Goal: Task Accomplishment & Management: Manage account settings

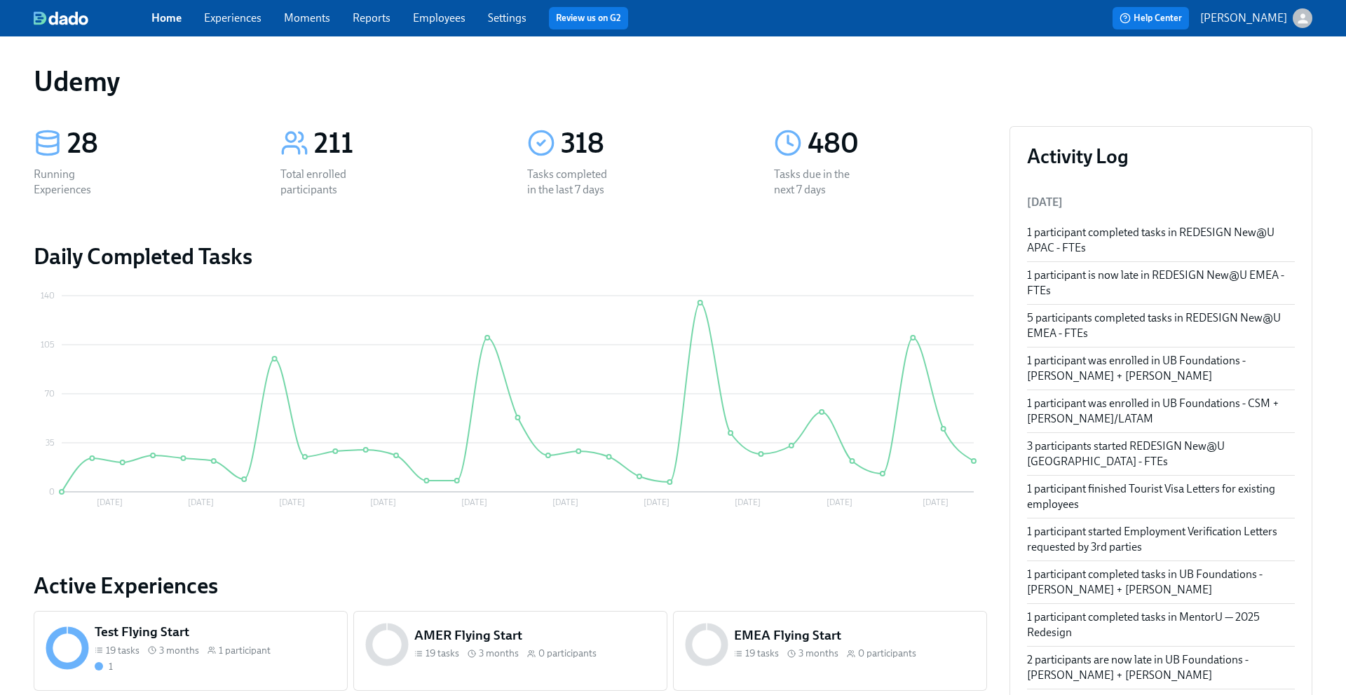
click at [231, 20] on link "Experiences" at bounding box center [232, 17] width 57 height 13
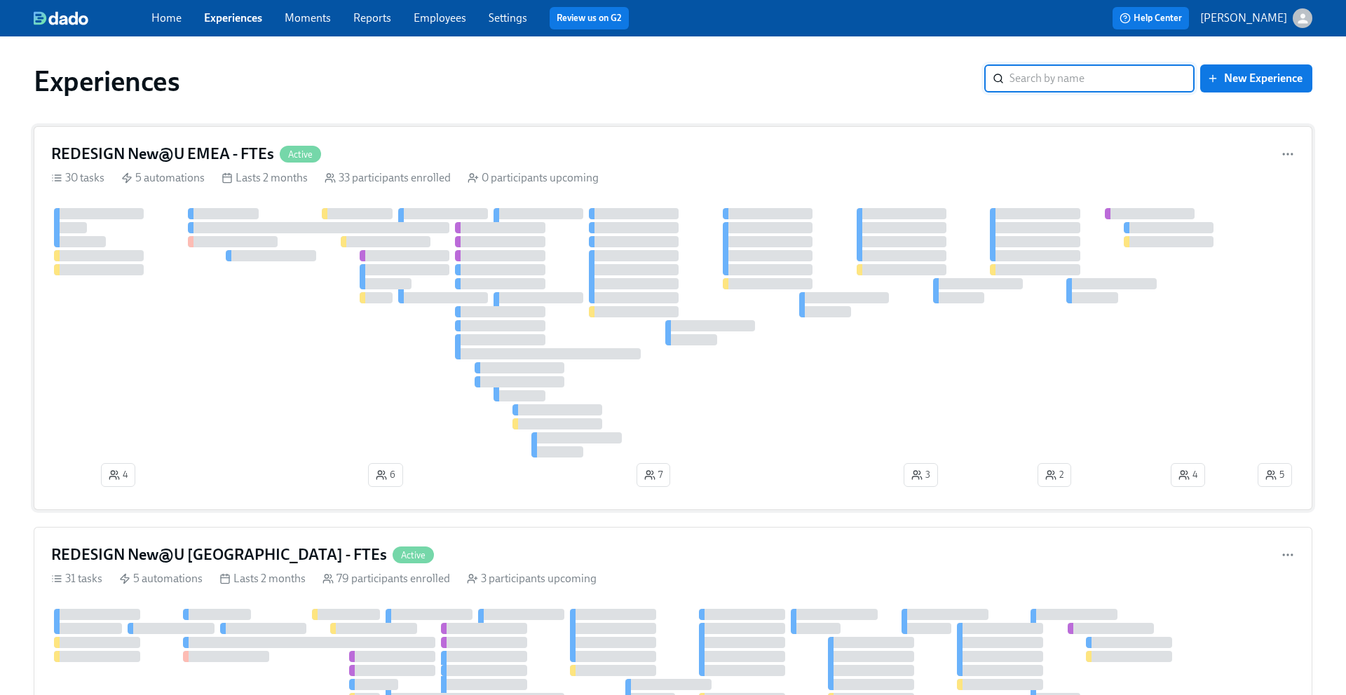
click at [201, 149] on h4 "REDESIGN New@U EMEA - FTEs" at bounding box center [162, 154] width 223 height 21
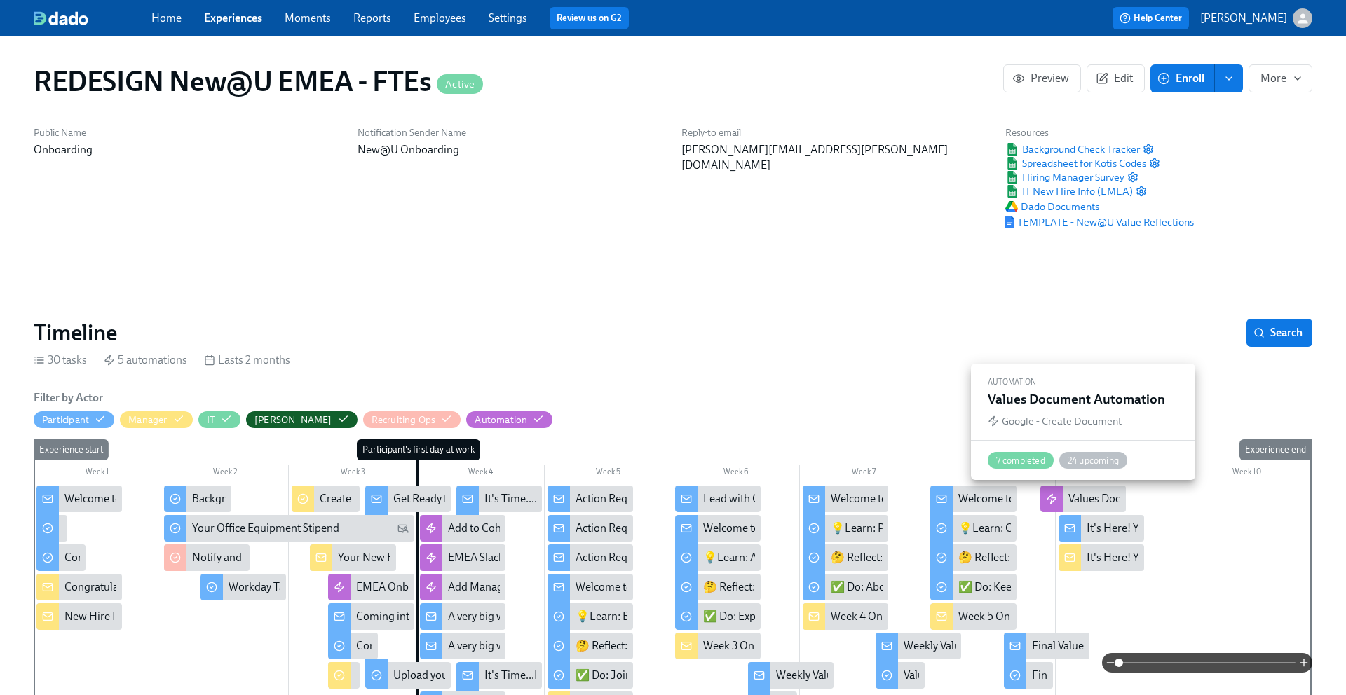
click at [1078, 497] on div "Values Document Automation" at bounding box center [1139, 498] width 143 height 15
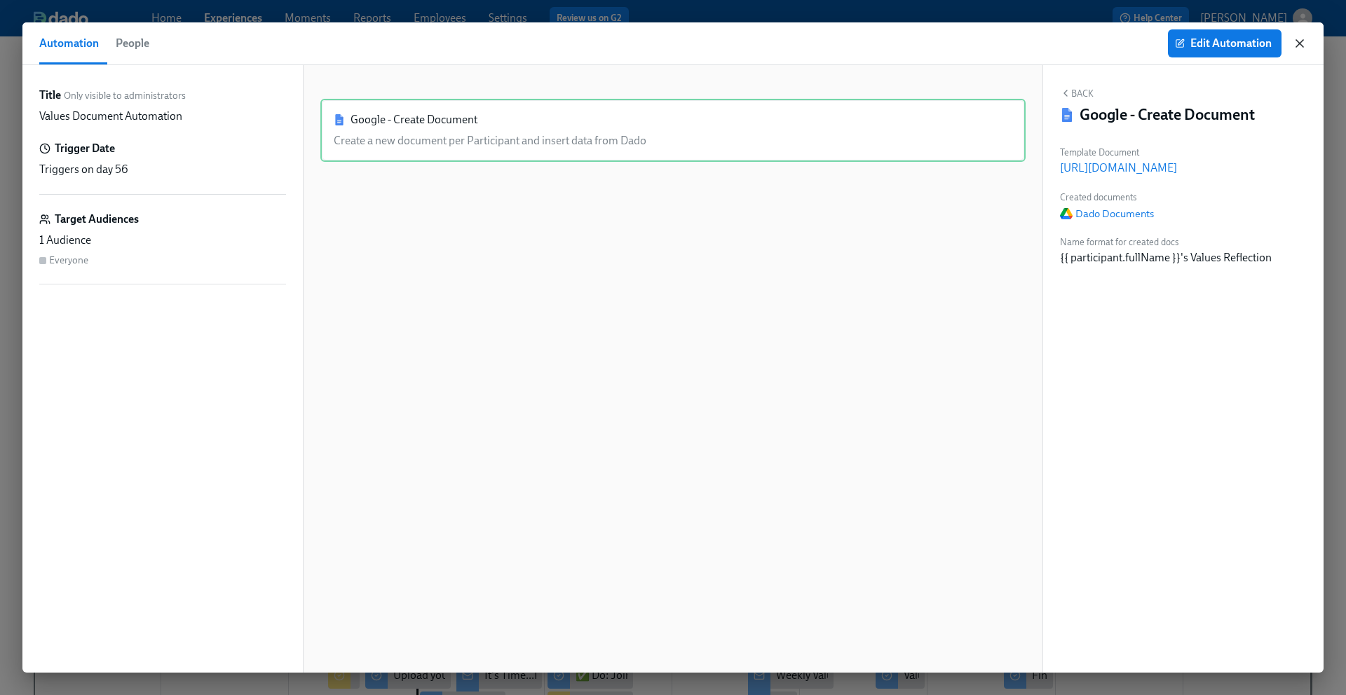
click at [1300, 41] on icon "button" at bounding box center [1299, 43] width 7 height 7
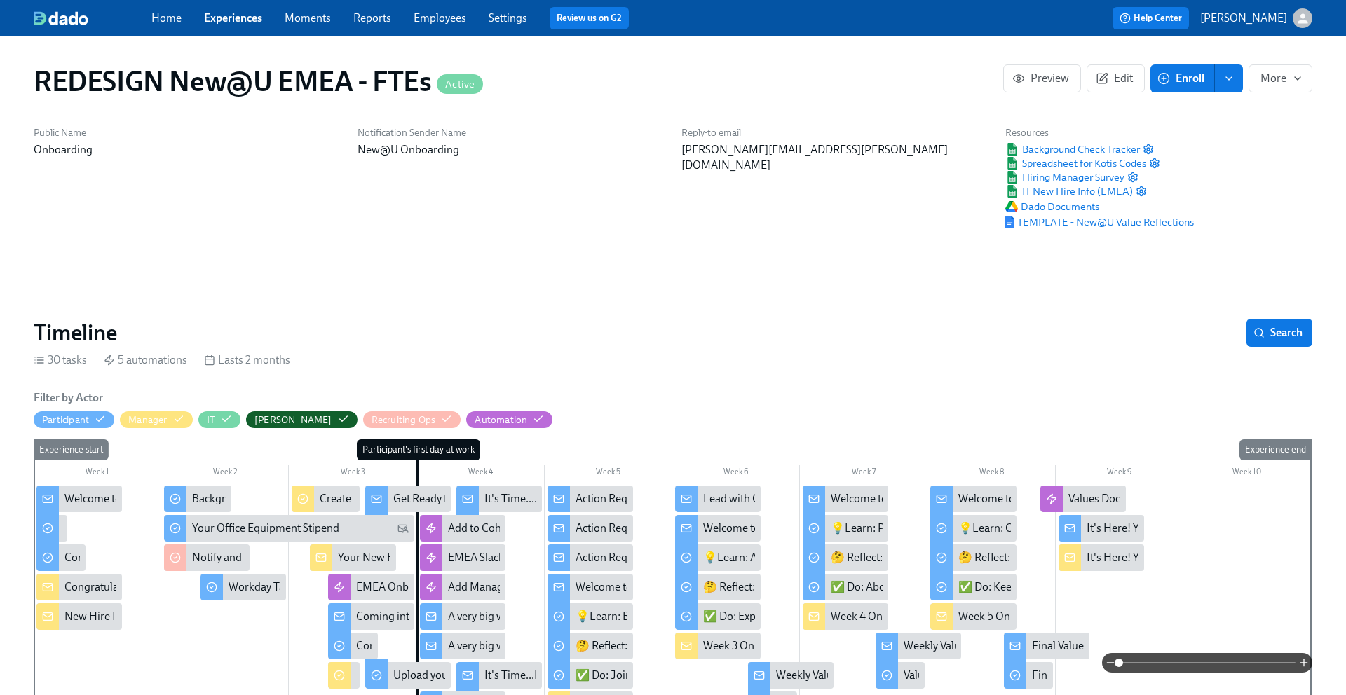
click at [1103, 530] on div "It's Here! Your 5 Week Values Reflection" at bounding box center [1181, 528] width 189 height 15
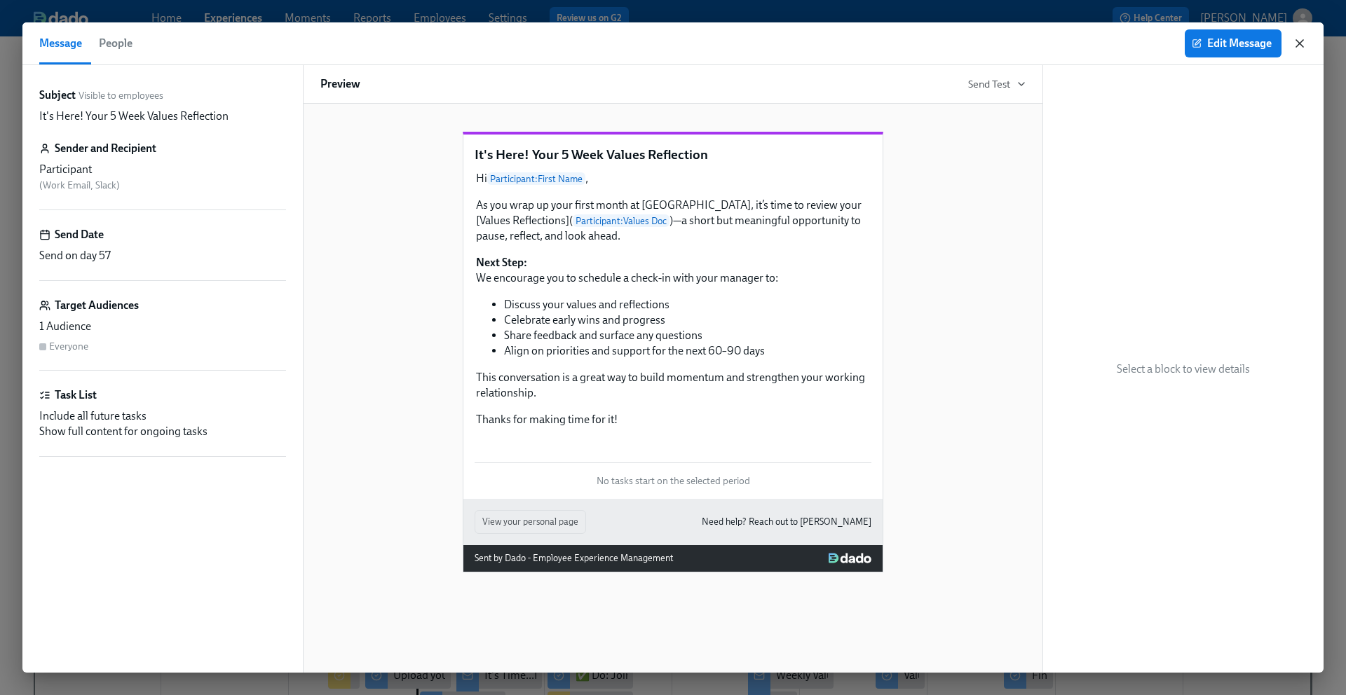
click at [1295, 44] on icon "button" at bounding box center [1300, 43] width 14 height 14
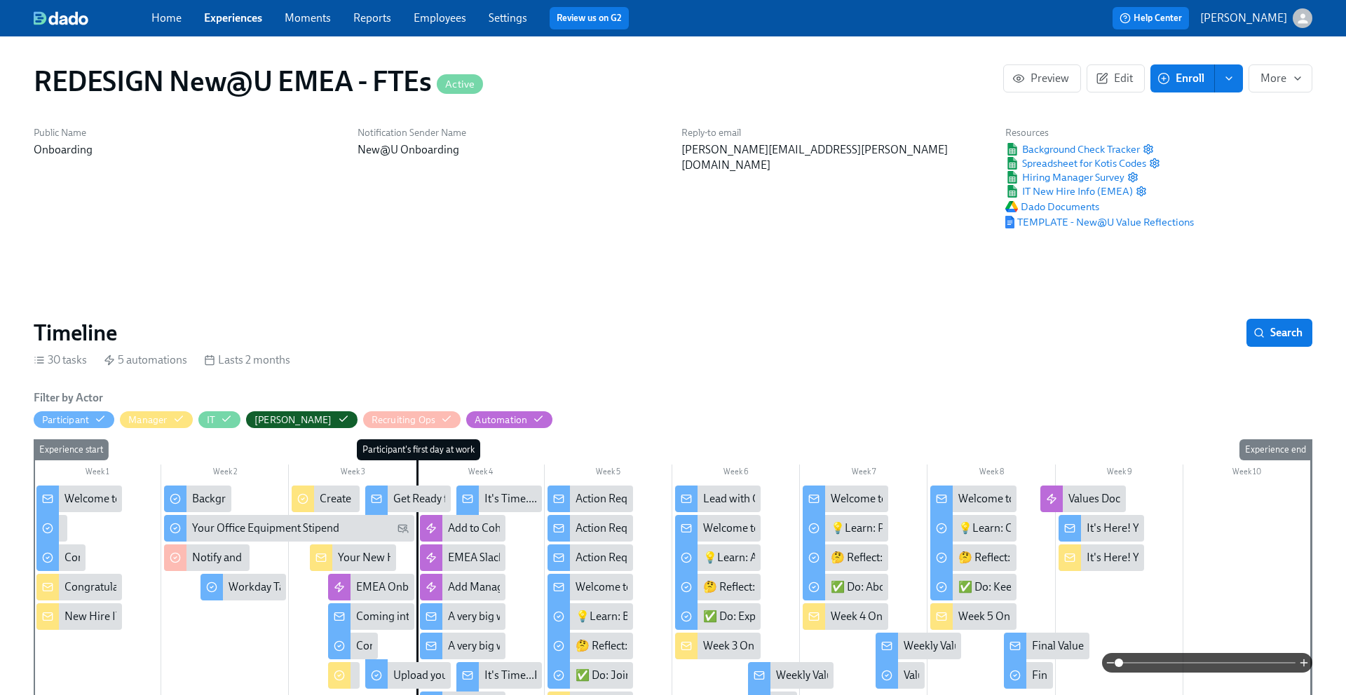
click at [214, 15] on link "Experiences" at bounding box center [233, 17] width 58 height 13
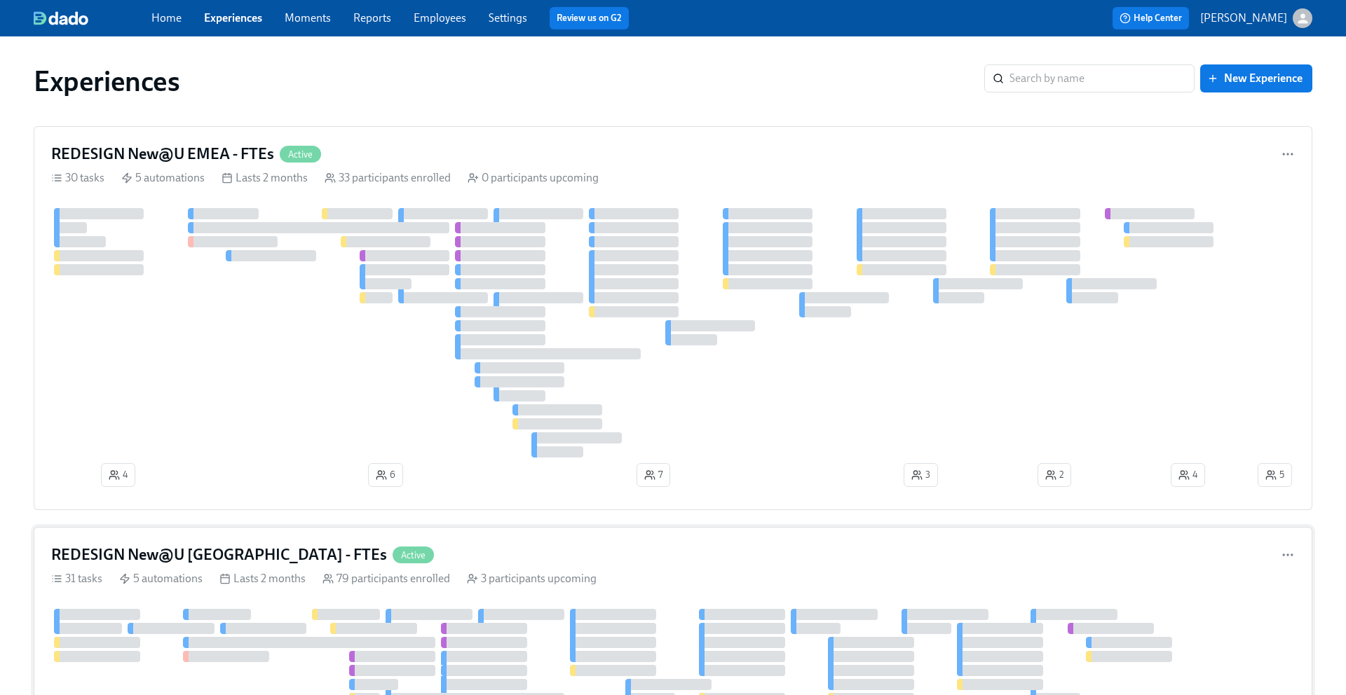
click at [234, 559] on h4 "REDESIGN New@U [GEOGRAPHIC_DATA] - FTEs" at bounding box center [219, 555] width 336 height 21
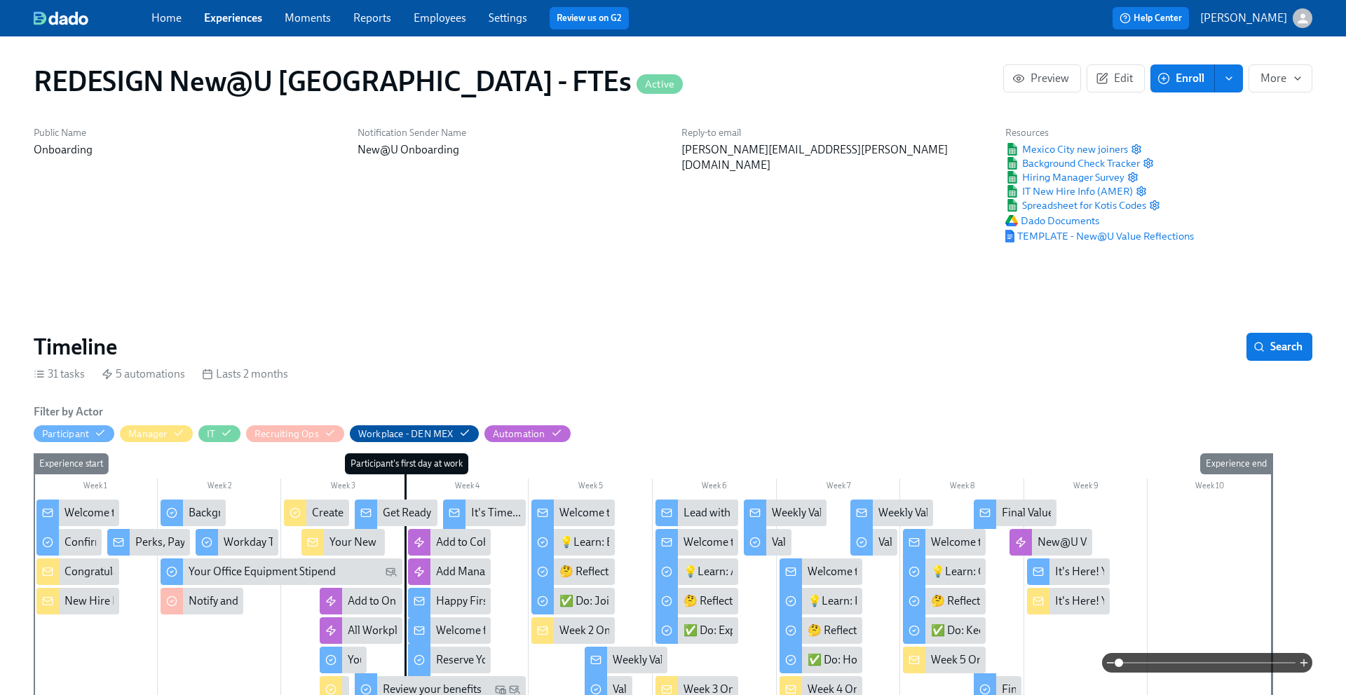
scroll to position [0, 12178]
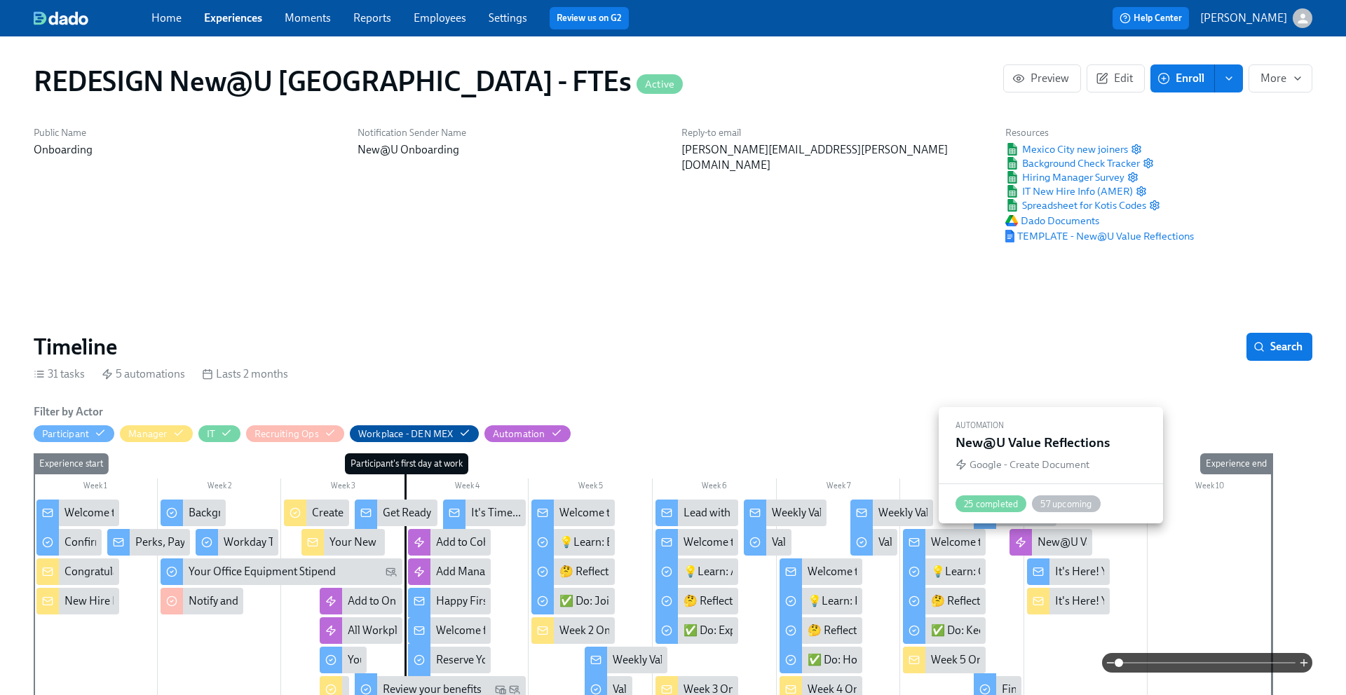
click at [1040, 547] on div "New@U Value Reflections" at bounding box center [1100, 542] width 124 height 15
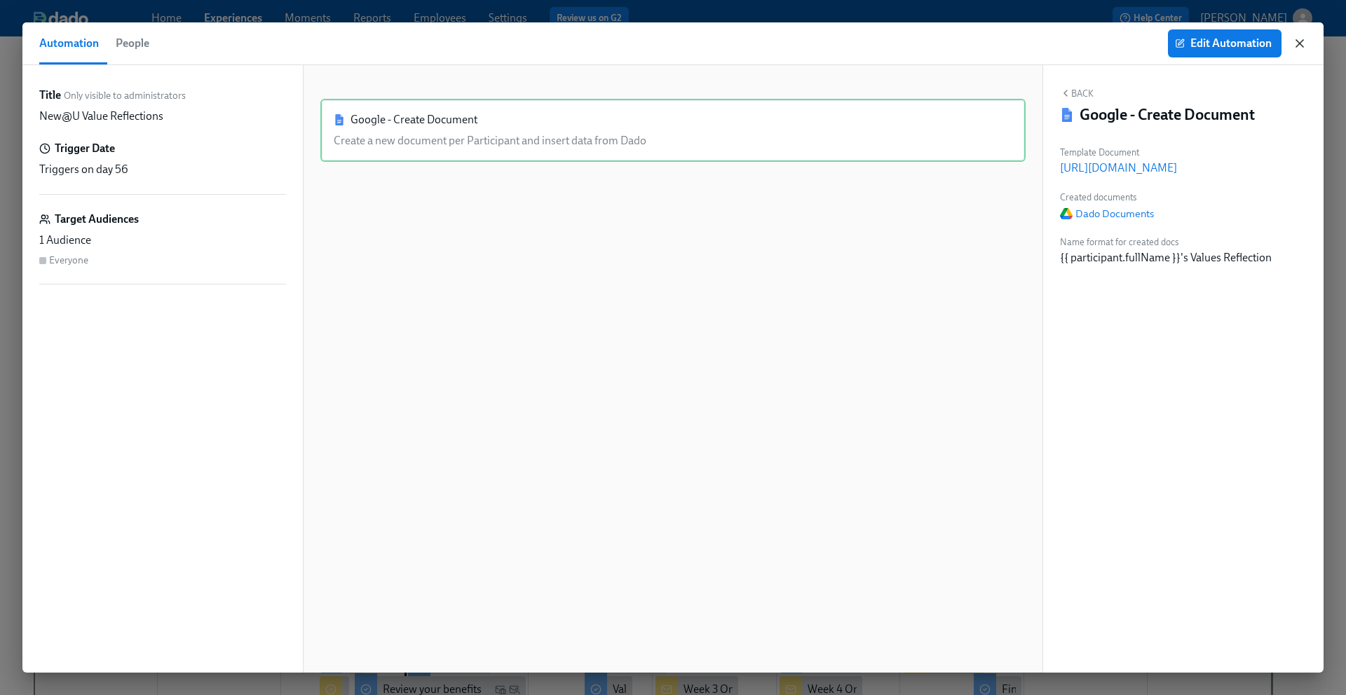
click at [1298, 40] on icon "button" at bounding box center [1300, 43] width 14 height 14
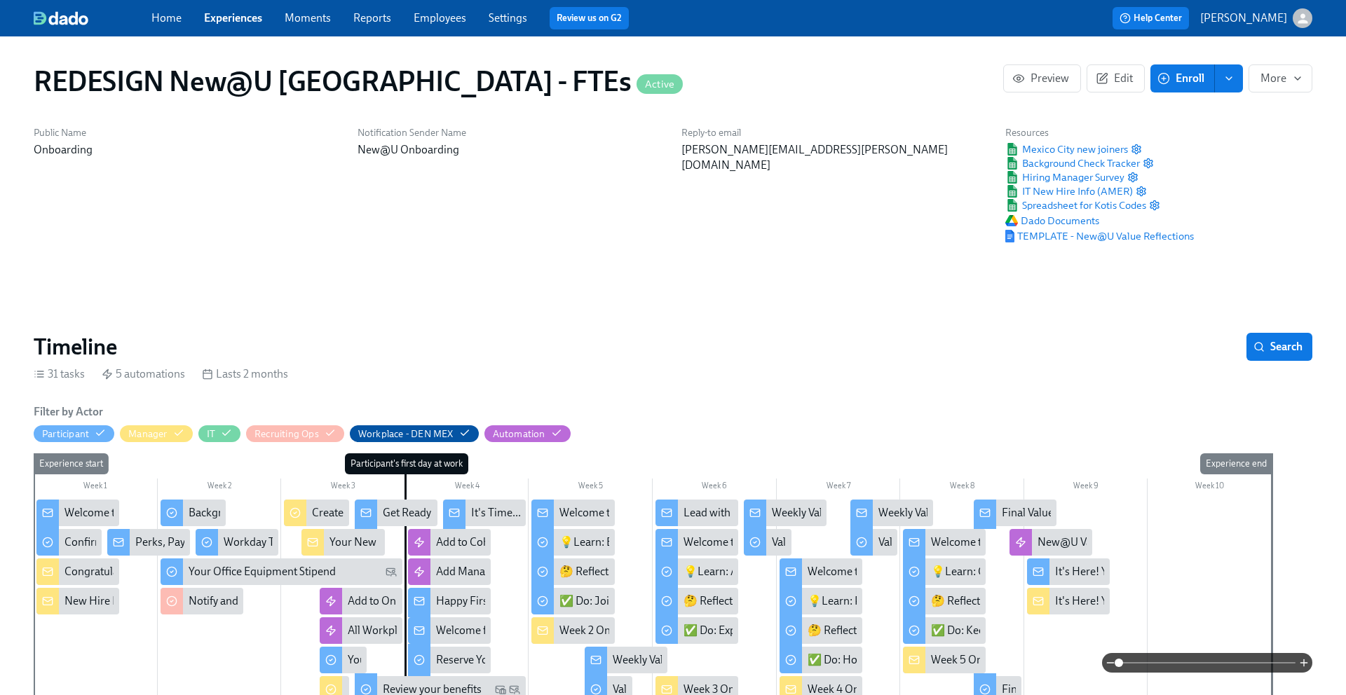
click at [1060, 572] on div "It's Here! Your 5 Week Values Reflection" at bounding box center [1149, 571] width 189 height 15
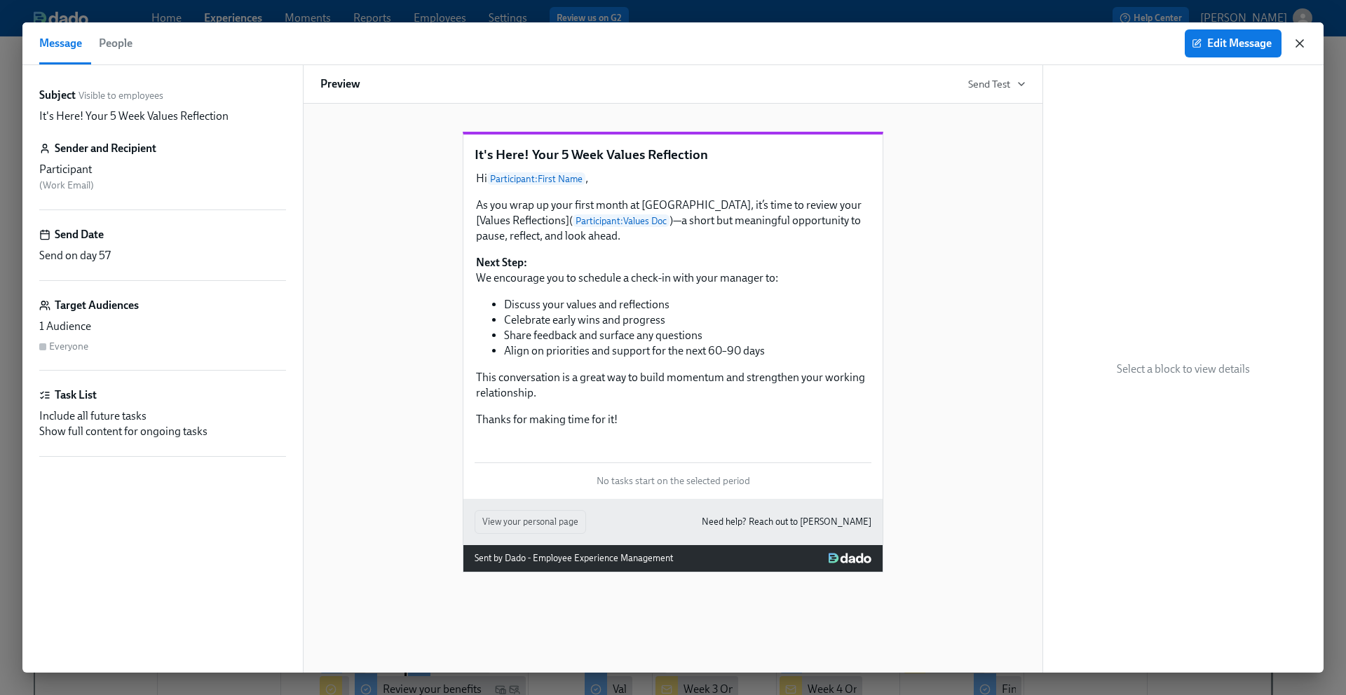
click at [1296, 47] on icon "button" at bounding box center [1299, 43] width 7 height 7
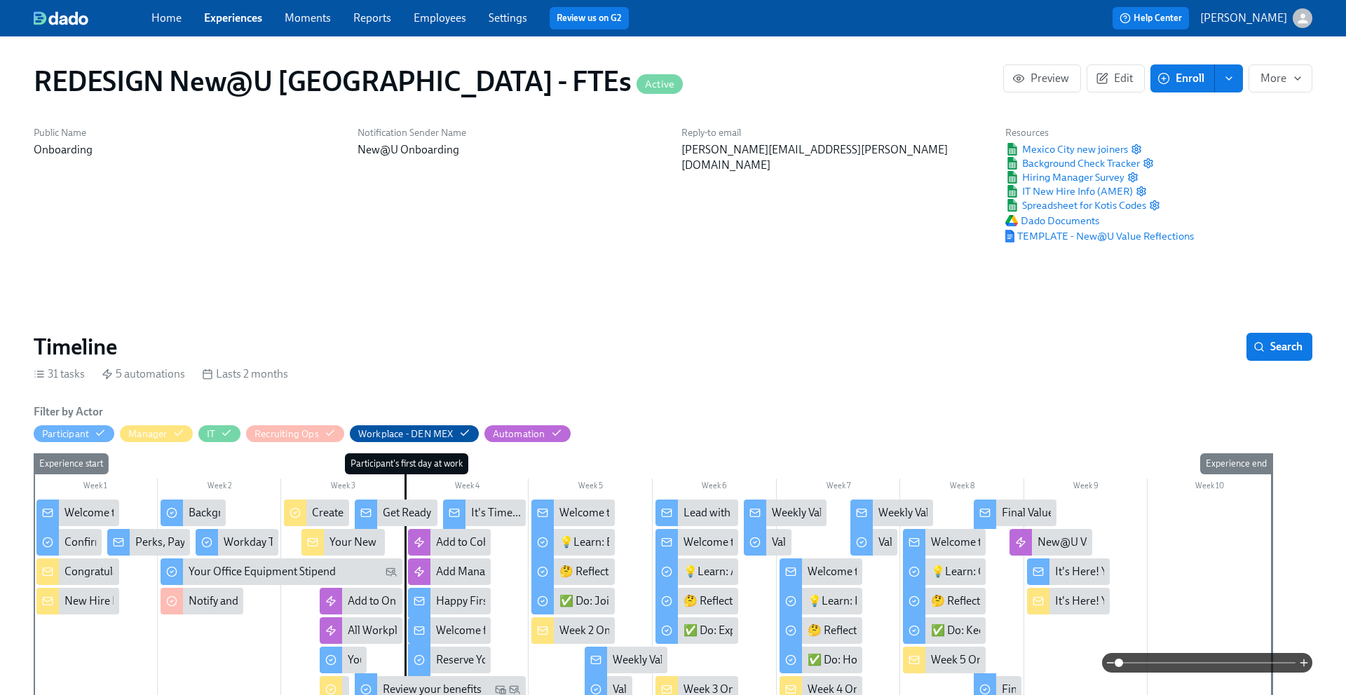
click at [224, 24] on link "Experiences" at bounding box center [233, 17] width 58 height 13
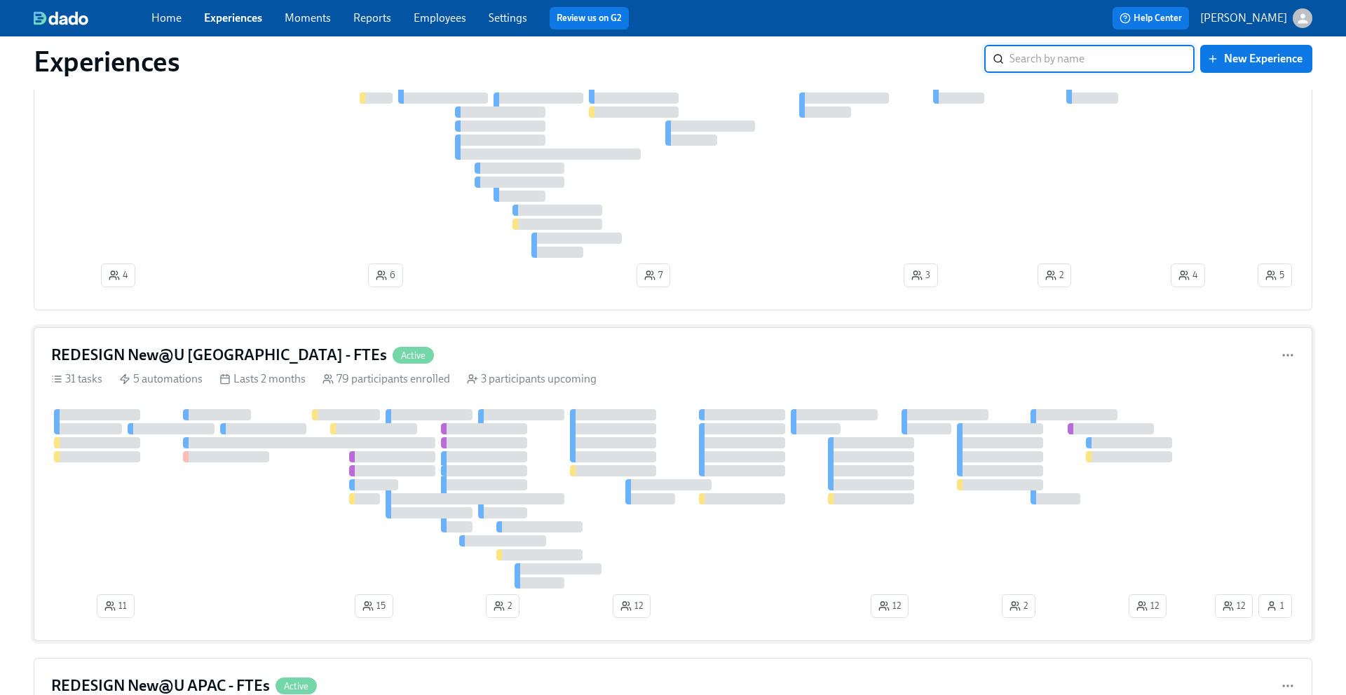
scroll to position [496, 0]
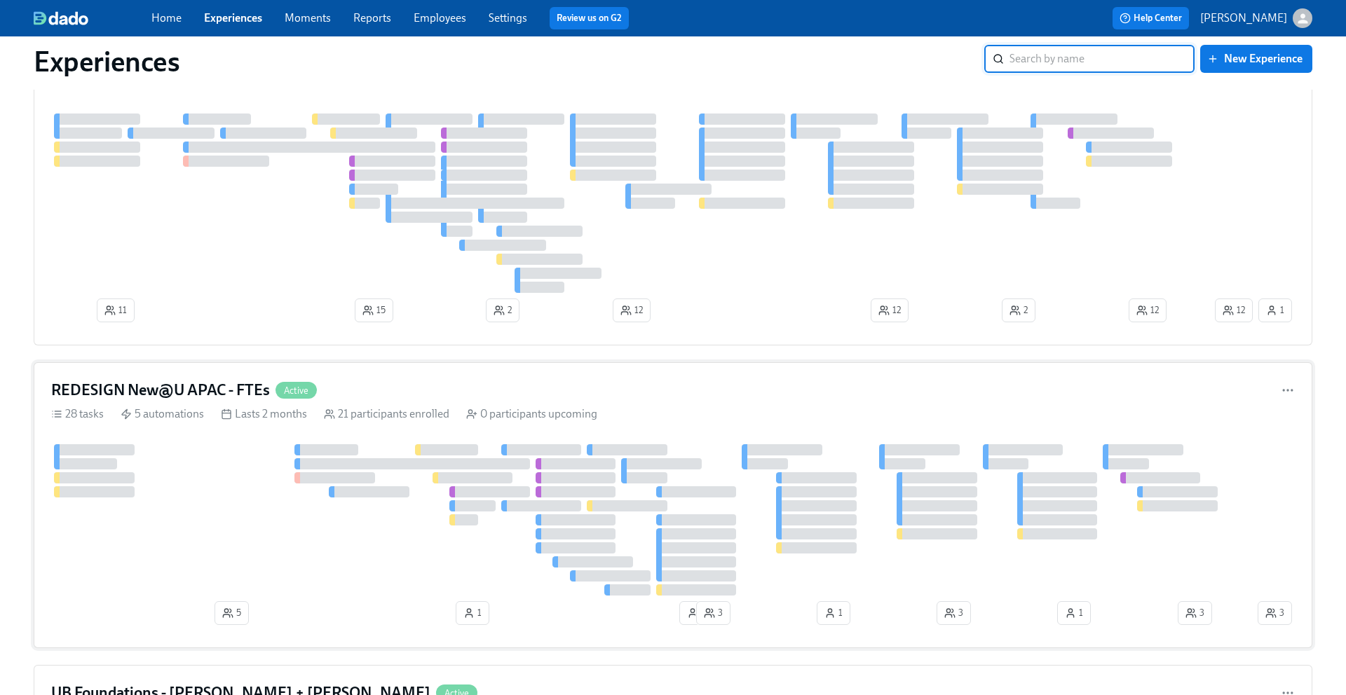
click at [222, 391] on h4 "REDESIGN New@U APAC - FTEs" at bounding box center [160, 390] width 219 height 21
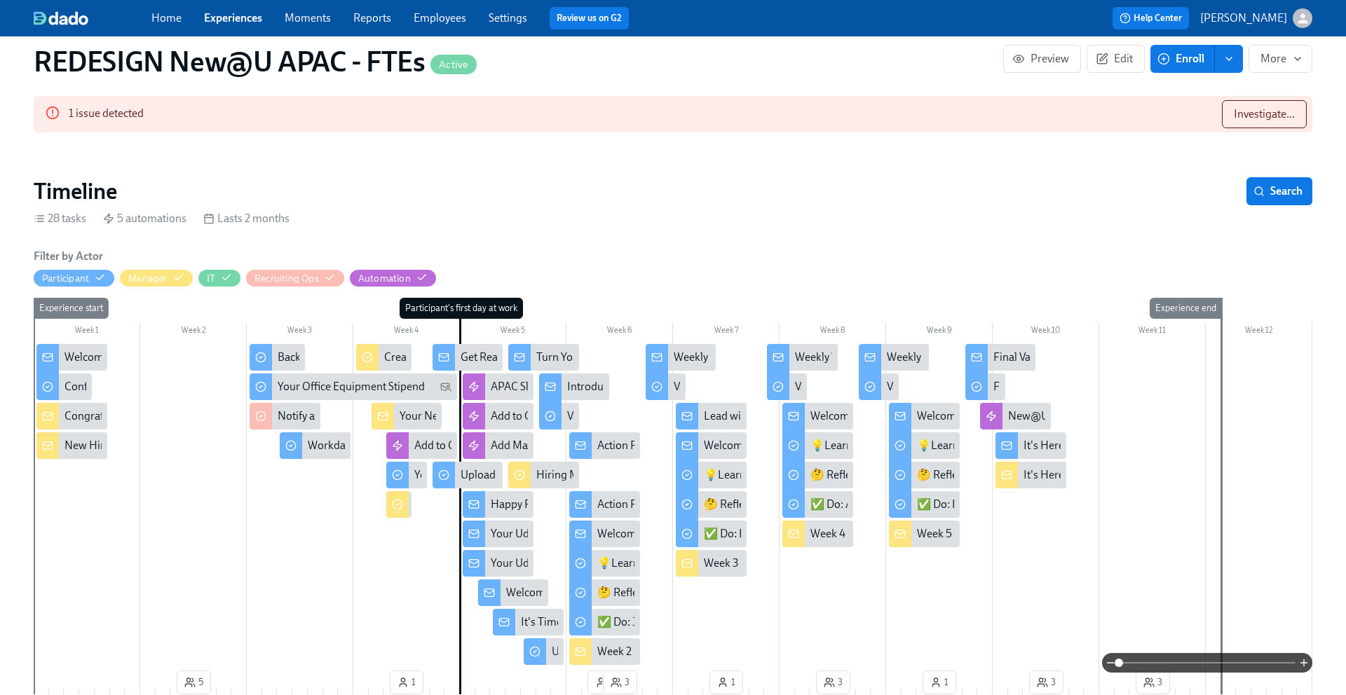
scroll to position [184, 0]
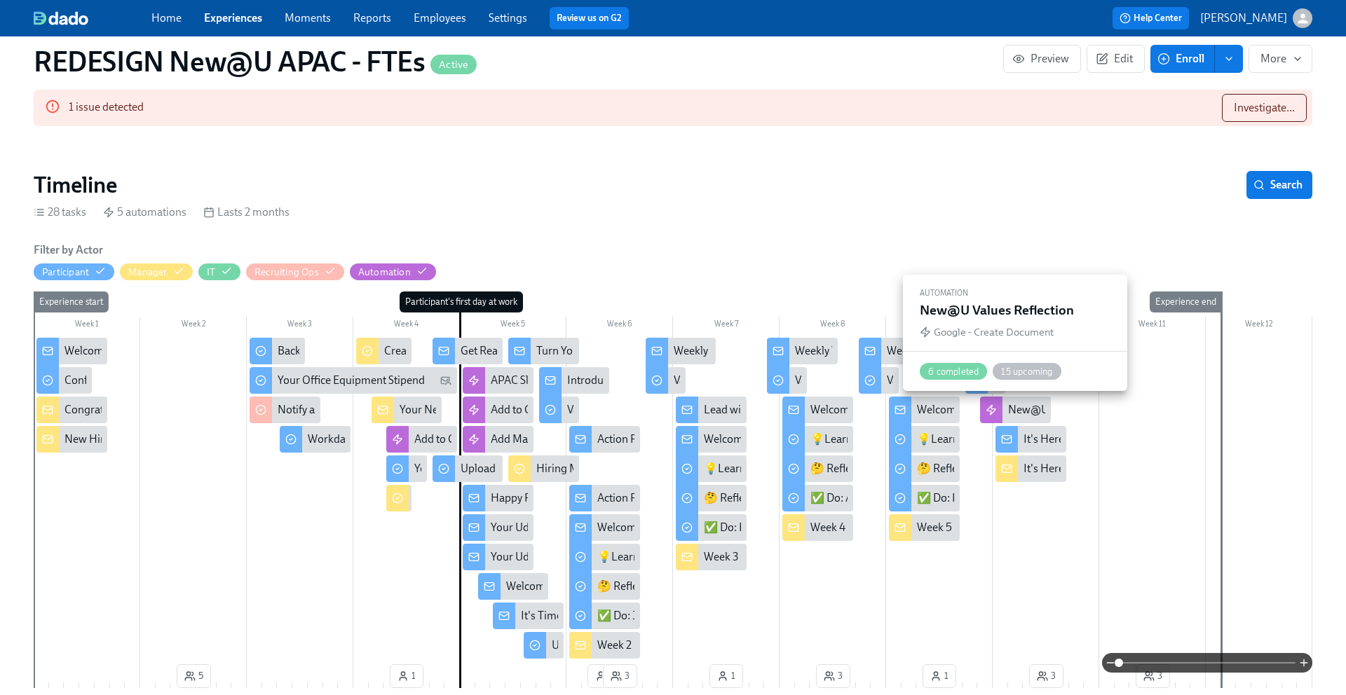
click at [1020, 410] on div "New@U Values Reflection" at bounding box center [1070, 409] width 124 height 15
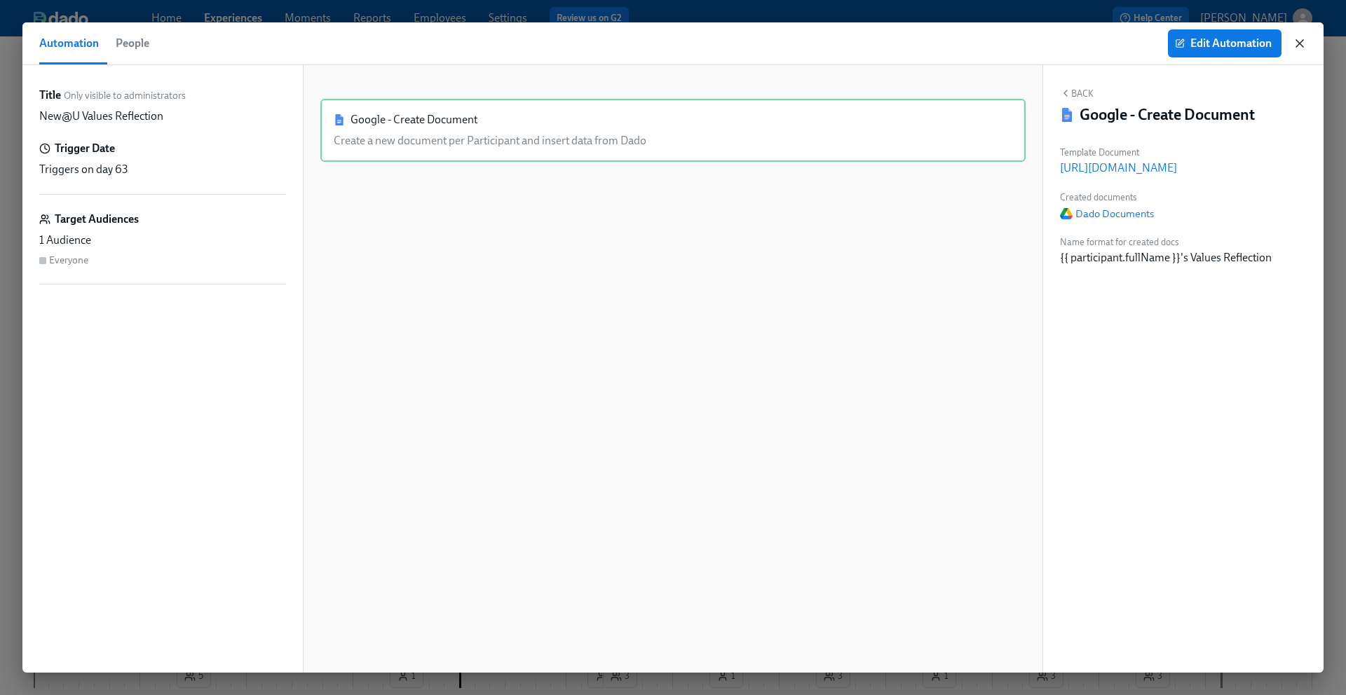
click at [1299, 39] on icon "button" at bounding box center [1300, 43] width 14 height 14
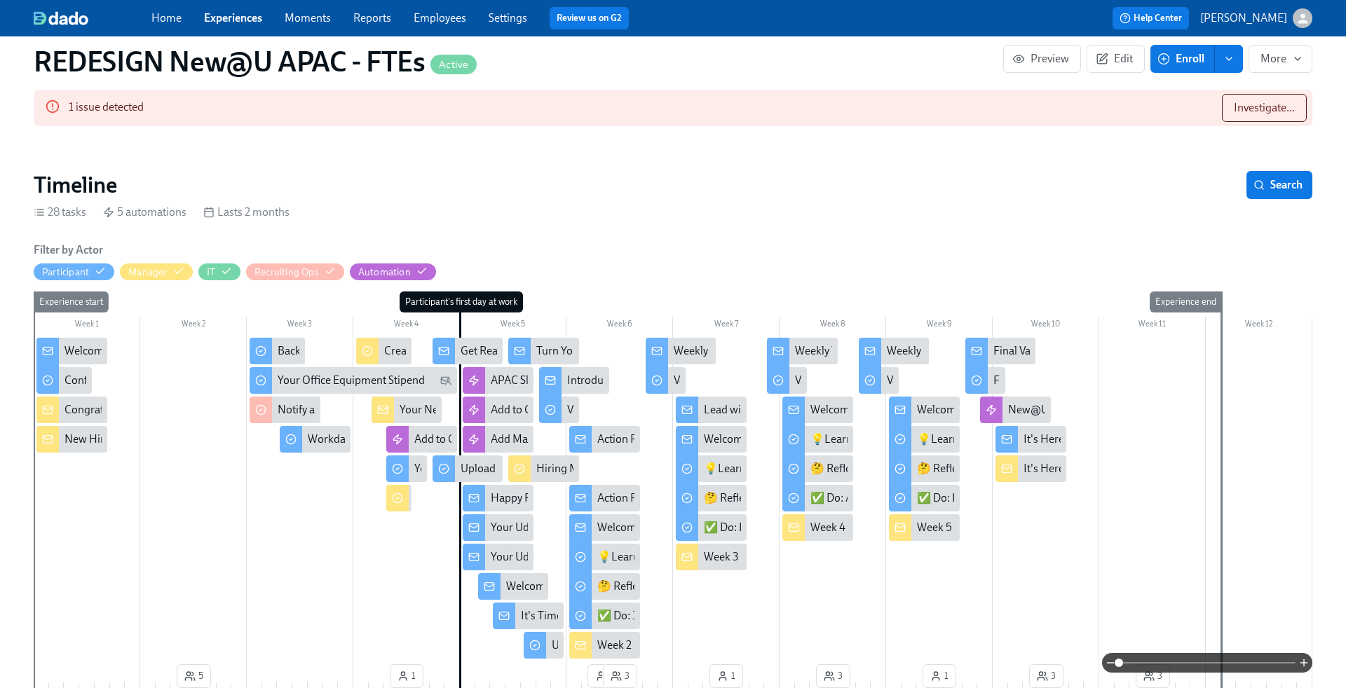
click at [1038, 436] on div "It's Here! Your 5 Week Values Reflection" at bounding box center [1118, 439] width 189 height 15
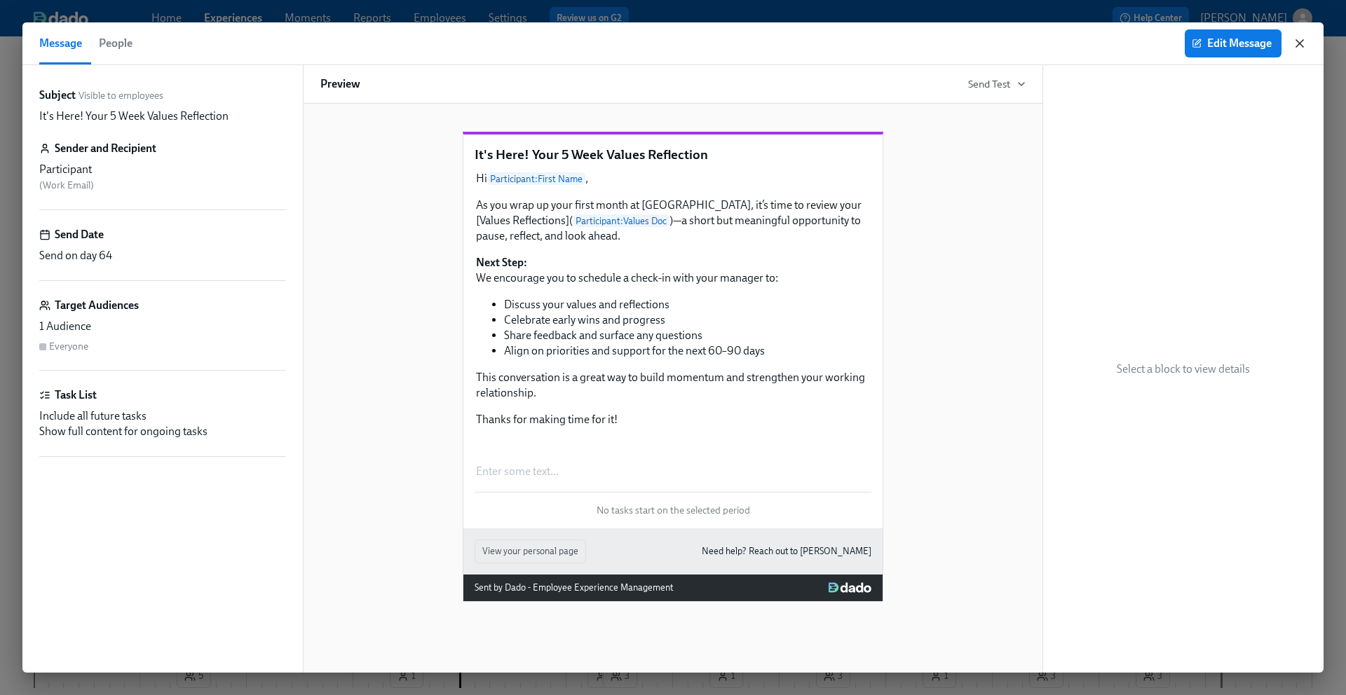
click at [1301, 43] on icon "button" at bounding box center [1300, 43] width 14 height 14
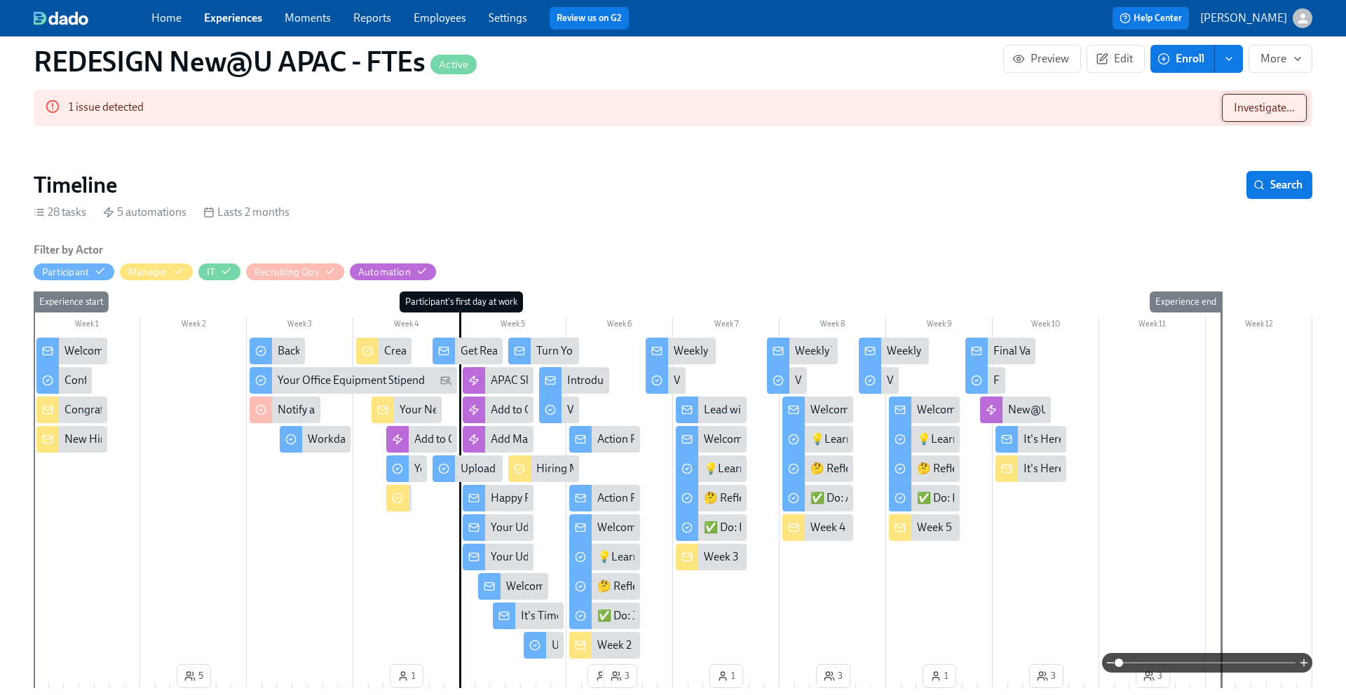
click at [1257, 112] on span "Investigate..." at bounding box center [1264, 108] width 61 height 14
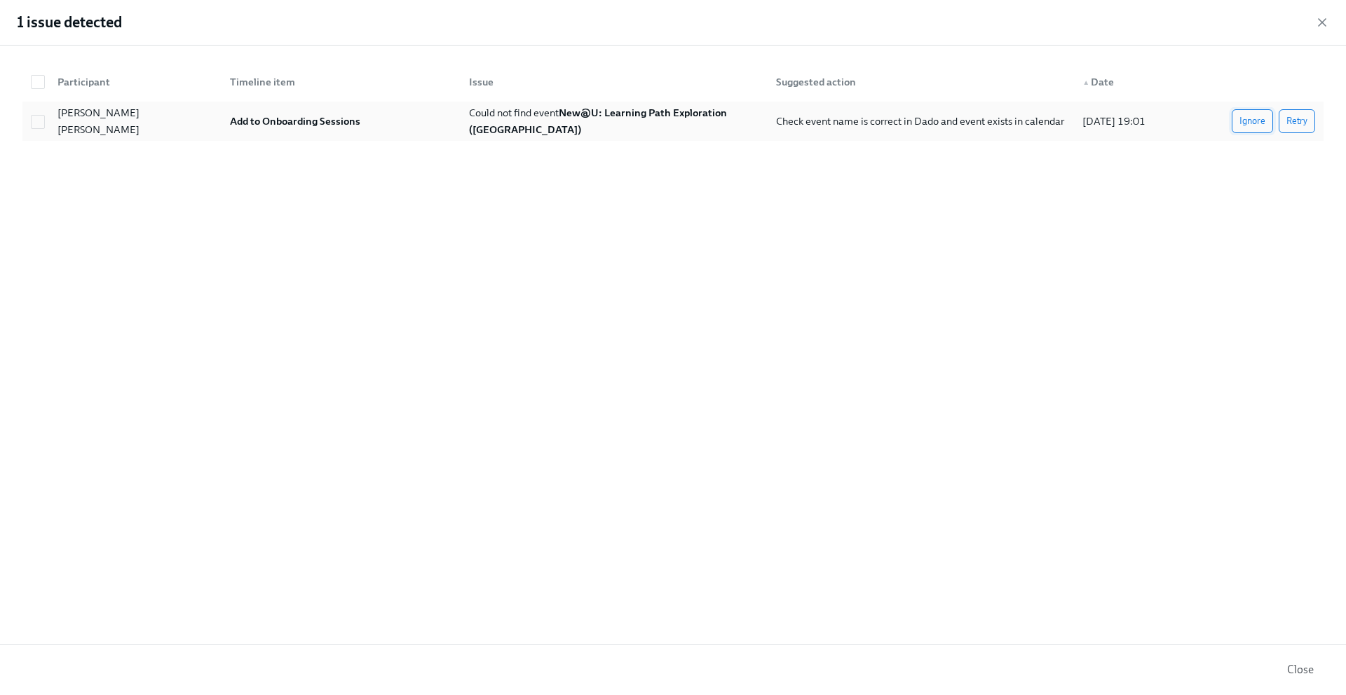
click at [1243, 121] on span "Ignore" at bounding box center [1252, 121] width 26 height 14
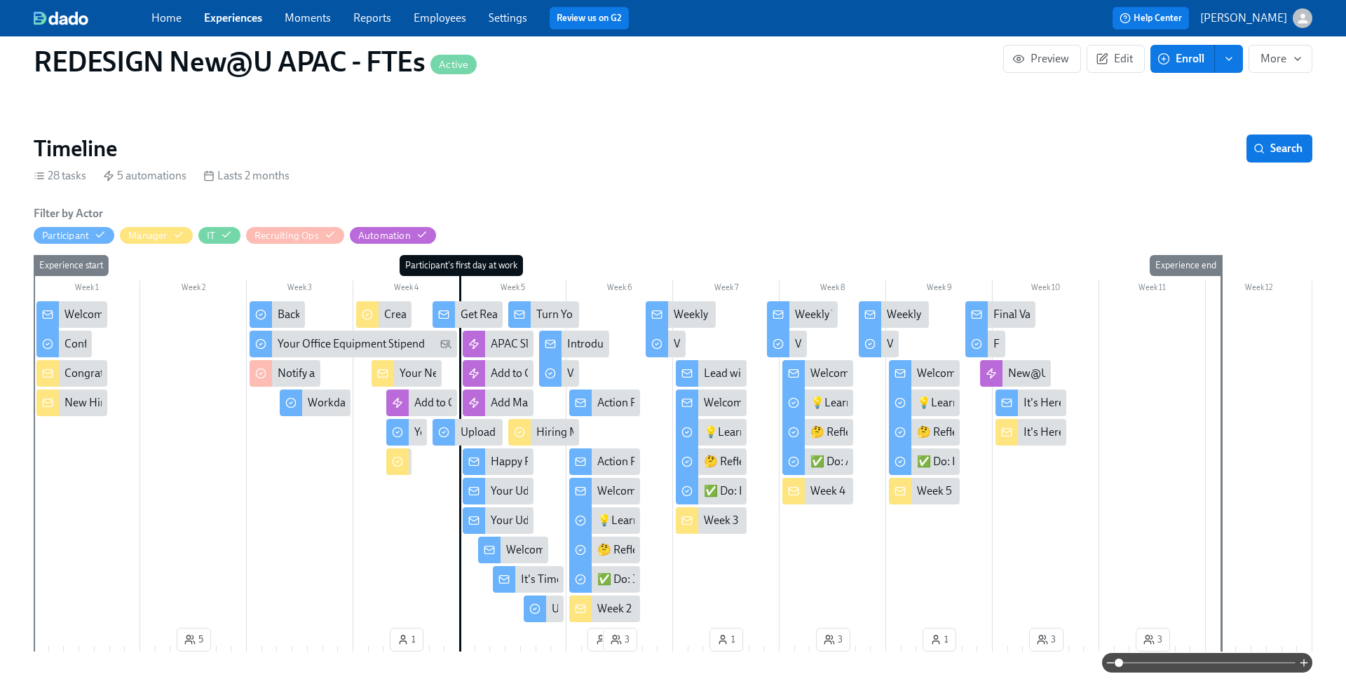
scroll to position [0, 16875]
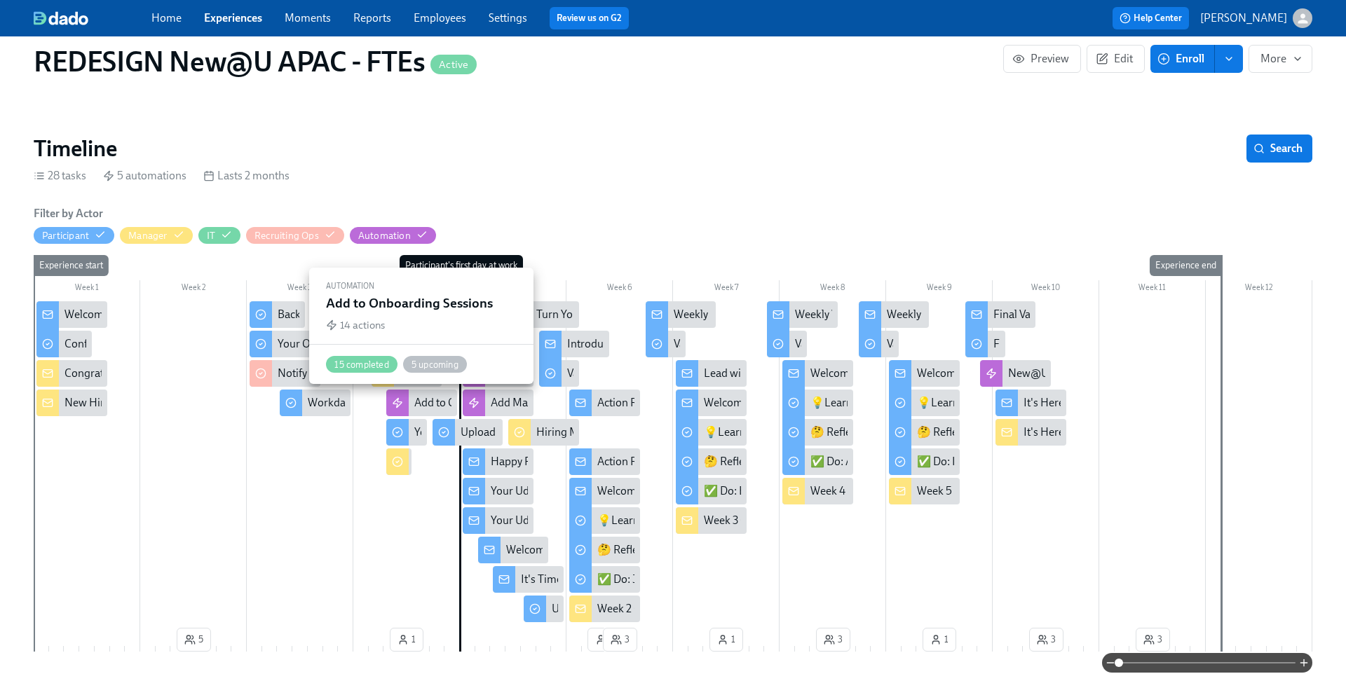
click at [416, 402] on div "Add to Onboarding Sessions" at bounding box center [482, 402] width 136 height 15
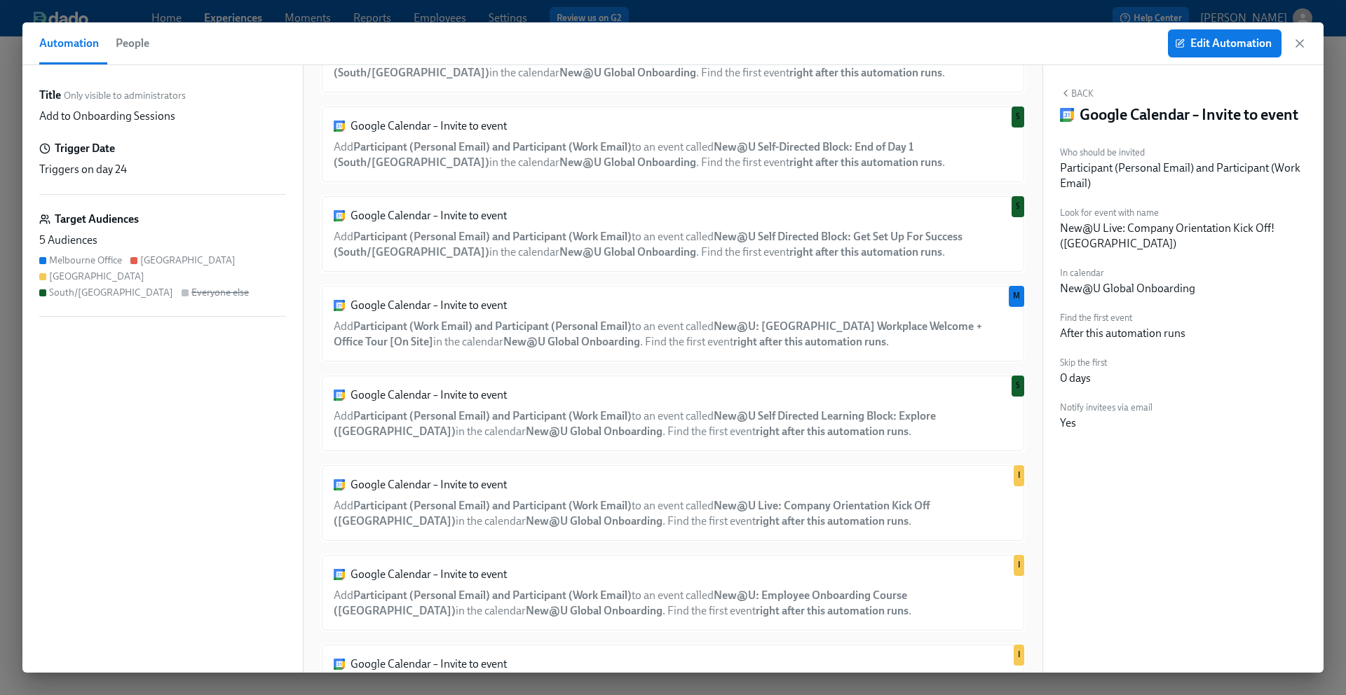
scroll to position [705, 0]
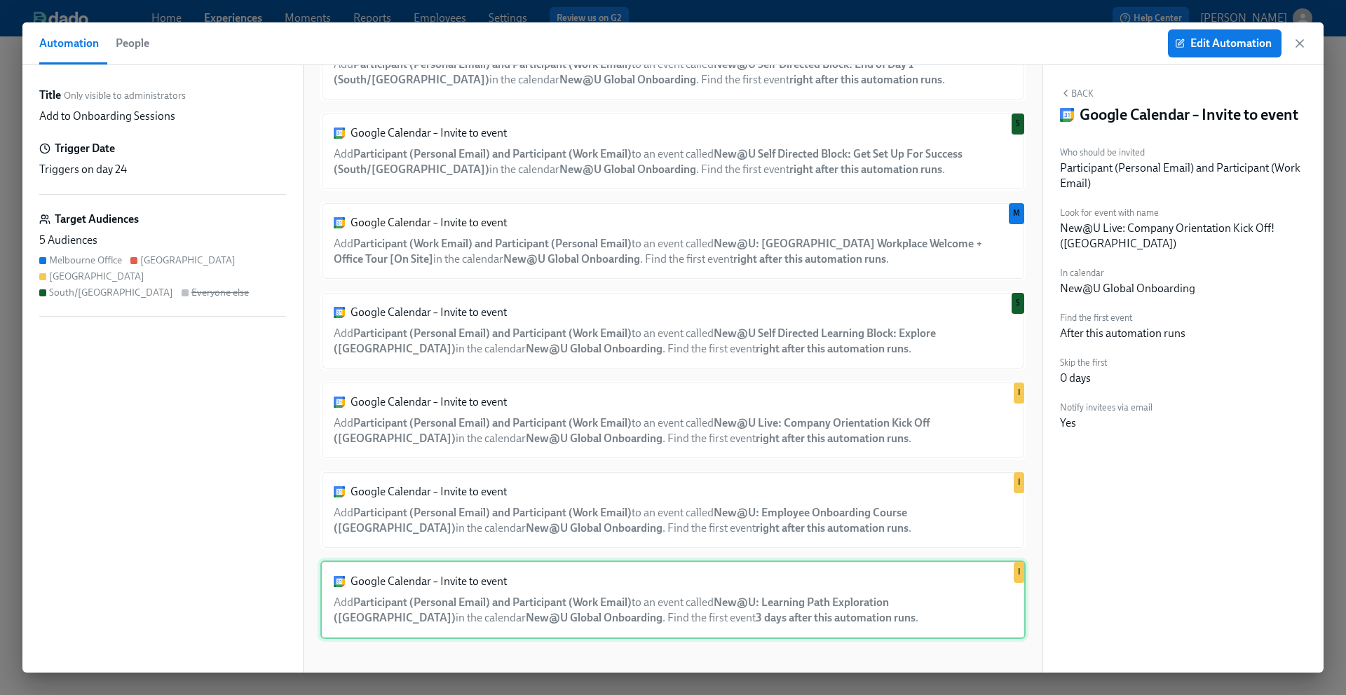
click at [546, 594] on div "Google Calendar – Invite to event Add Participant (Personal Email) and Particip…" at bounding box center [672, 600] width 705 height 79
click at [1198, 50] on span "Edit Automation" at bounding box center [1225, 43] width 94 height 14
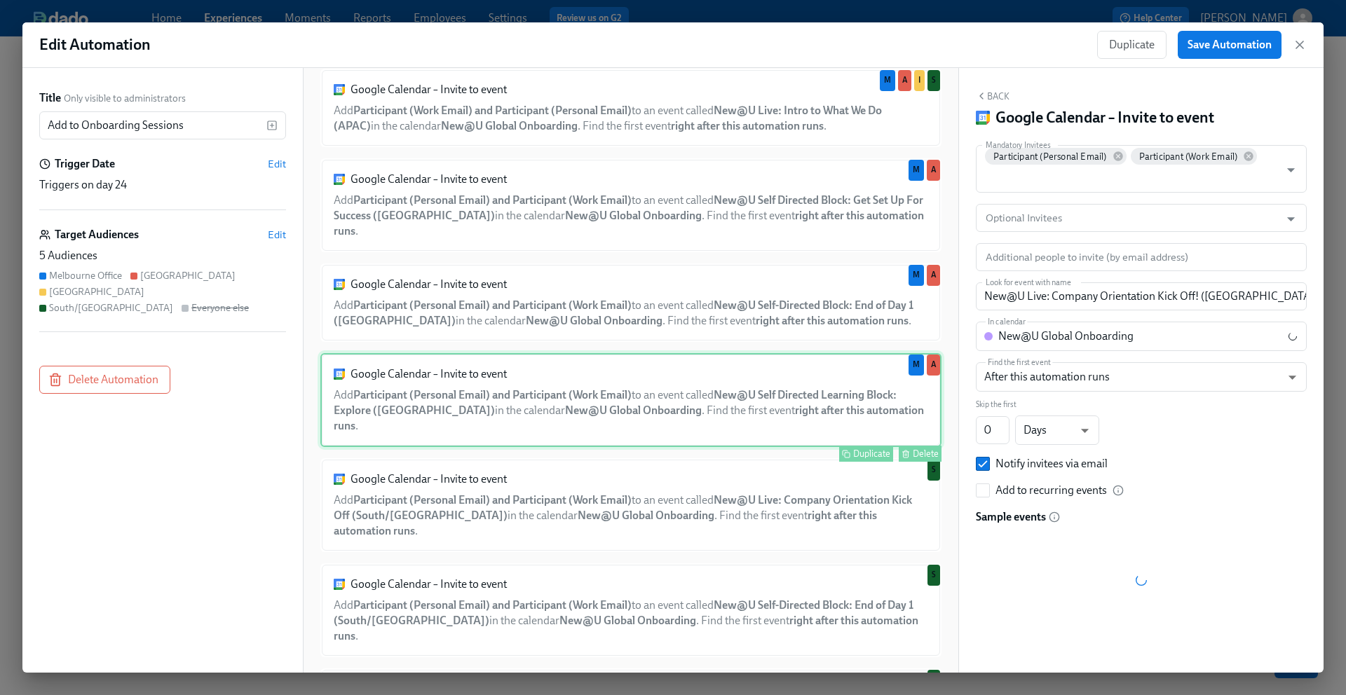
scroll to position [723, 0]
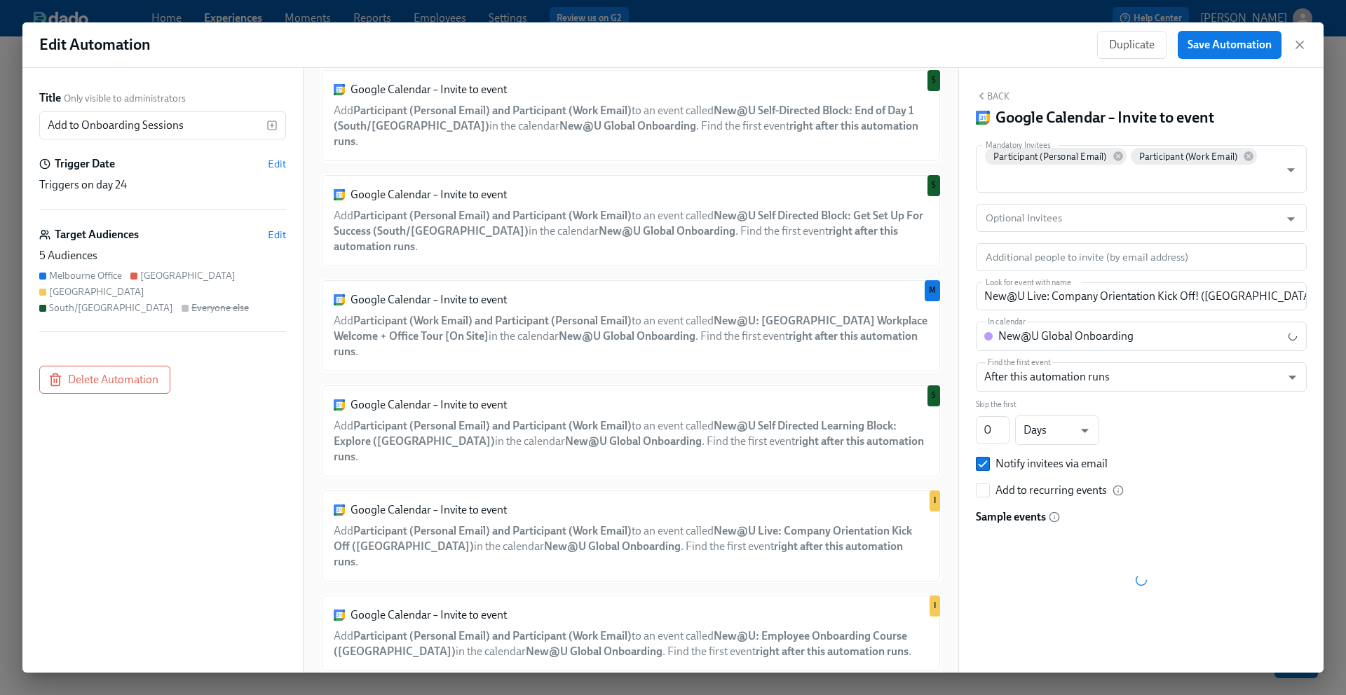
type input "New@U: Learning Path Exploration ([GEOGRAPHIC_DATA])"
type input "3"
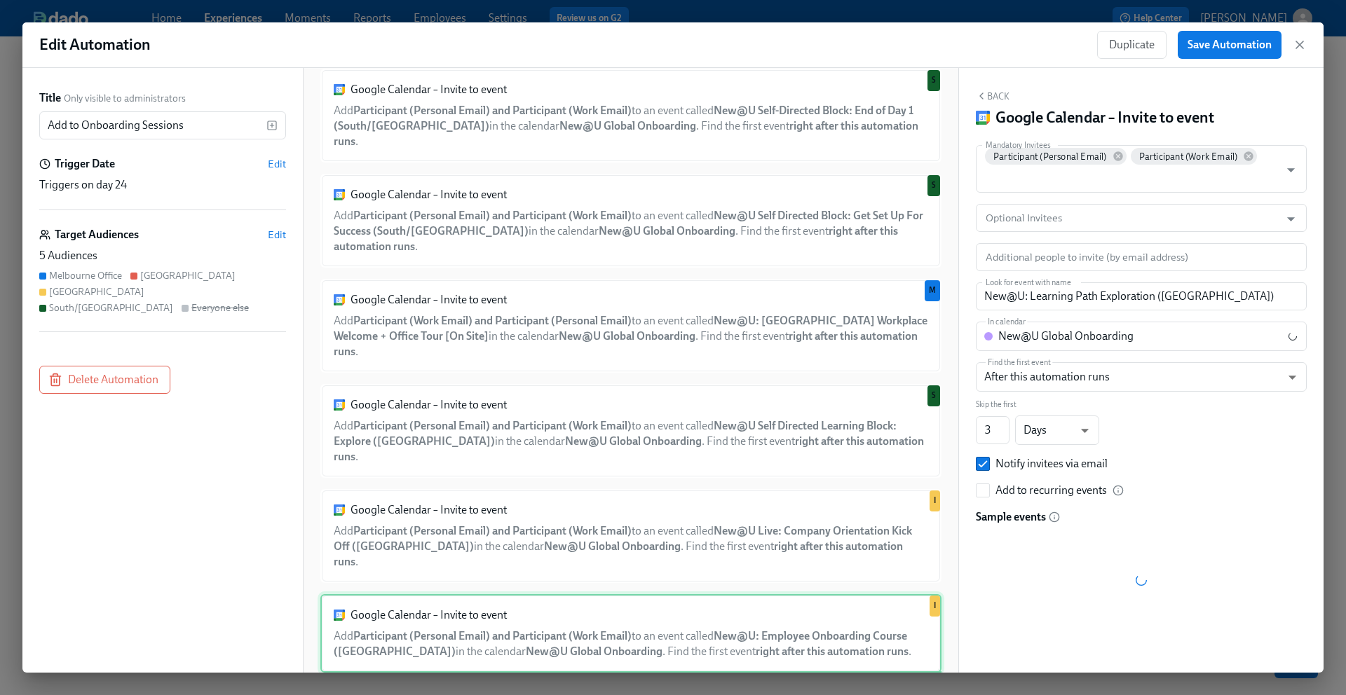
click at [684, 594] on div "Google Calendar – Invite to event Add Participant (Personal Email) and Particip…" at bounding box center [630, 633] width 621 height 79
type input "New@U: Employee Onboarding Course ([GEOGRAPHIC_DATA])"
type input "0"
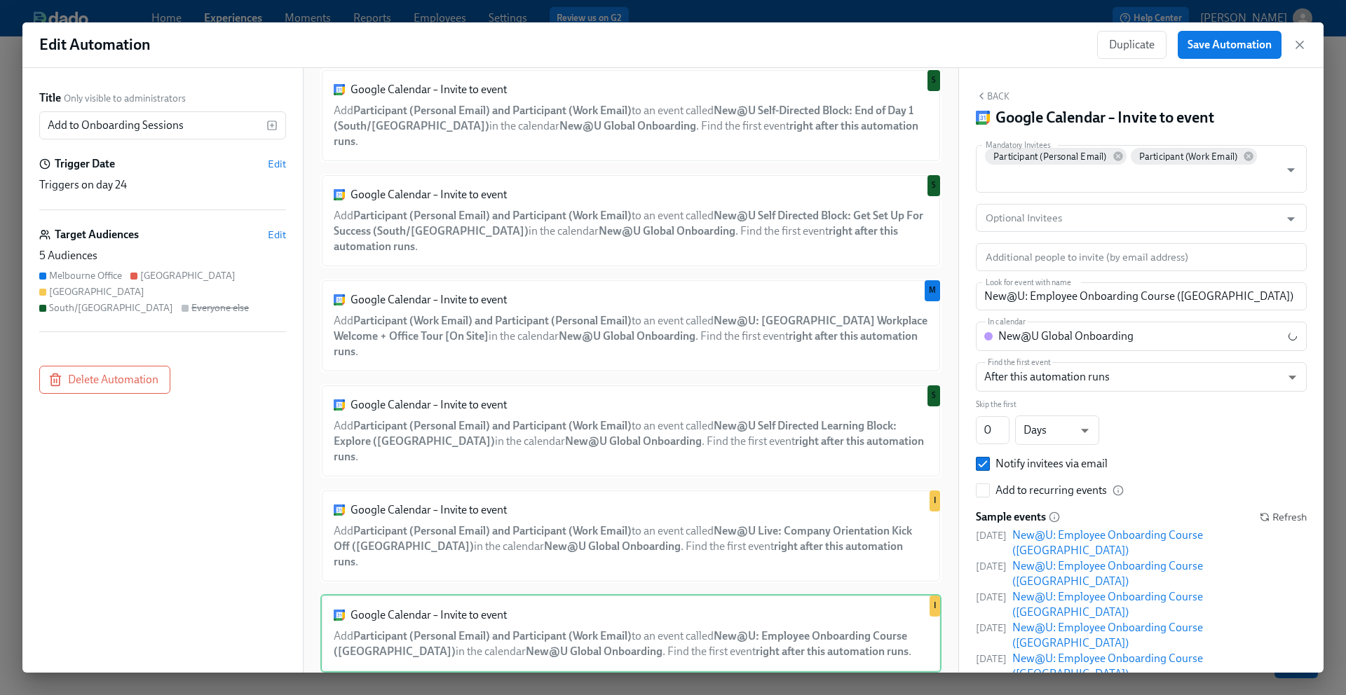
type input "New@U: Learning Path Exploration ([GEOGRAPHIC_DATA])"
type input "3"
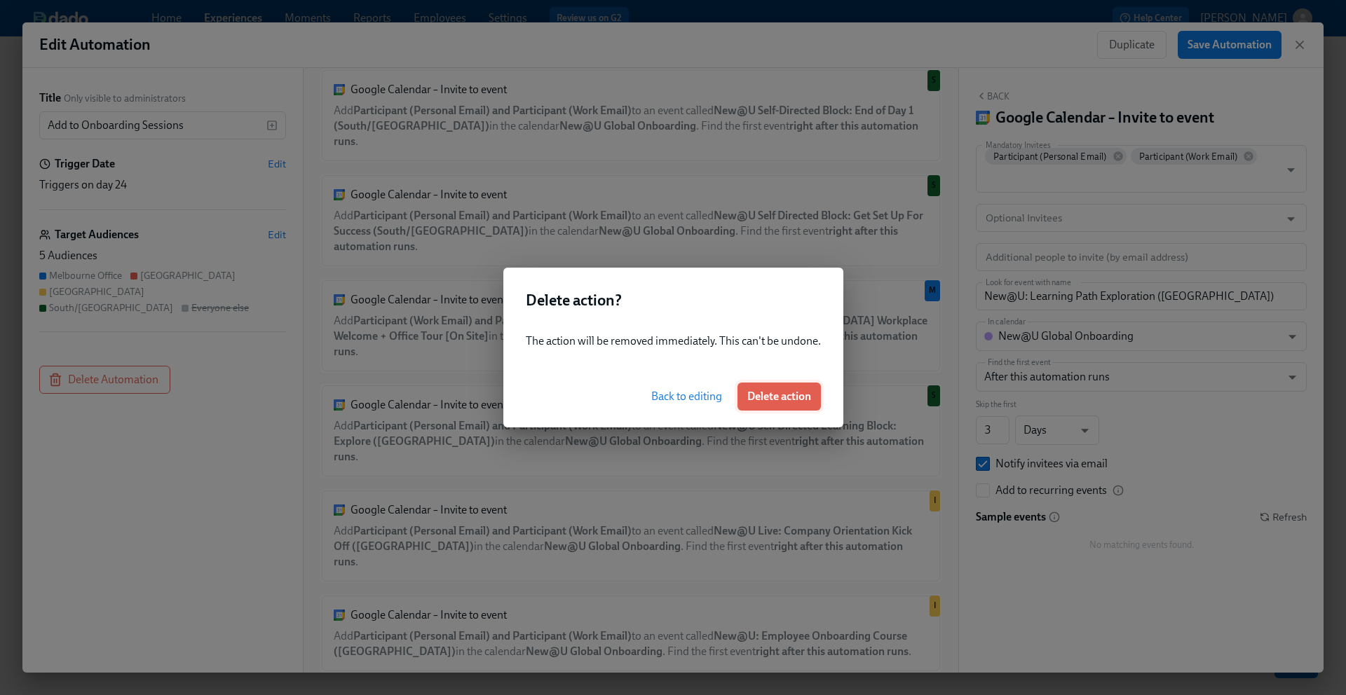
click at [780, 397] on span "Delete action" at bounding box center [779, 397] width 64 height 14
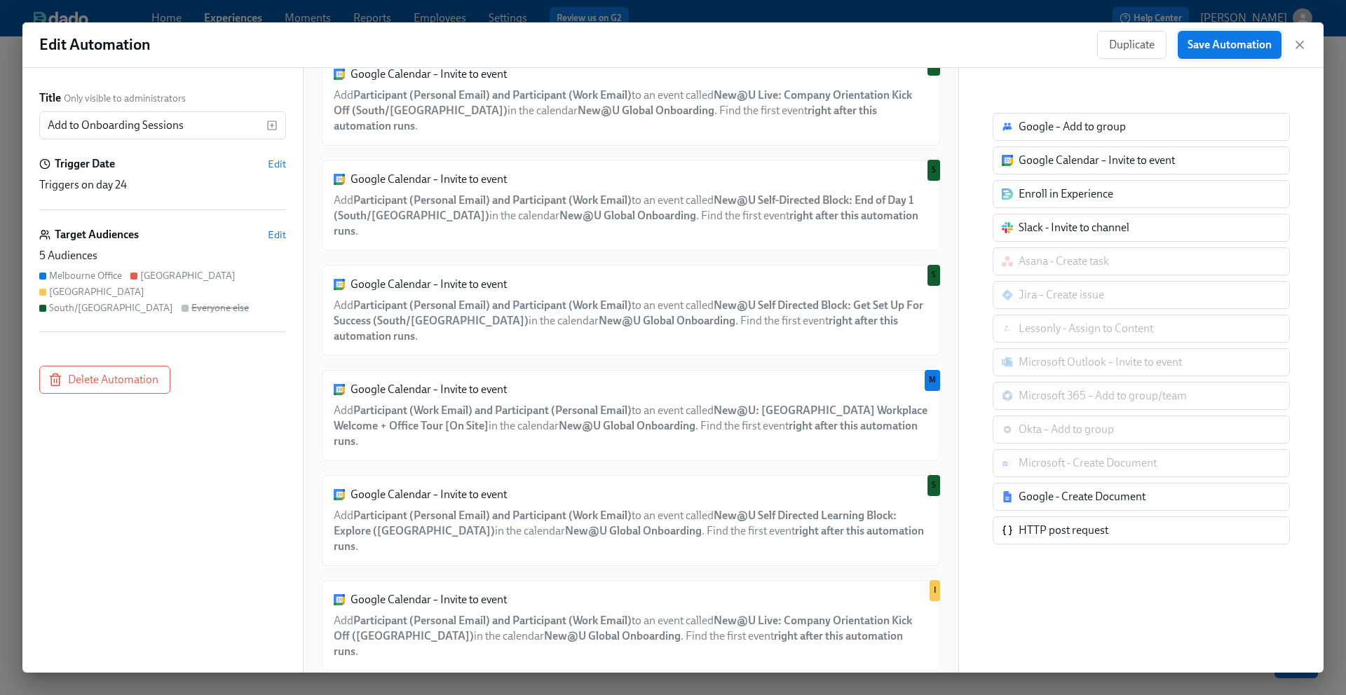
click at [1226, 46] on span "Save Automation" at bounding box center [1230, 45] width 84 height 14
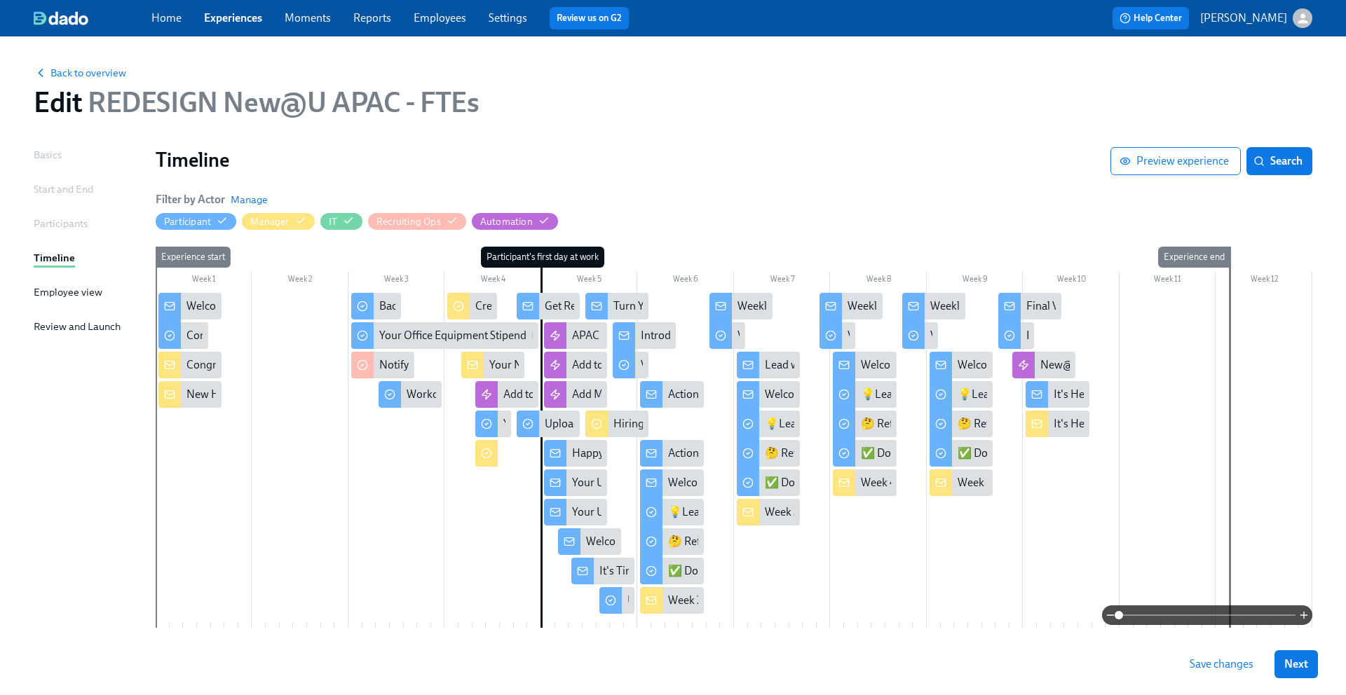
click at [1215, 662] on span "Save changes" at bounding box center [1222, 665] width 64 height 14
click at [73, 74] on span "Back to overview" at bounding box center [80, 73] width 93 height 14
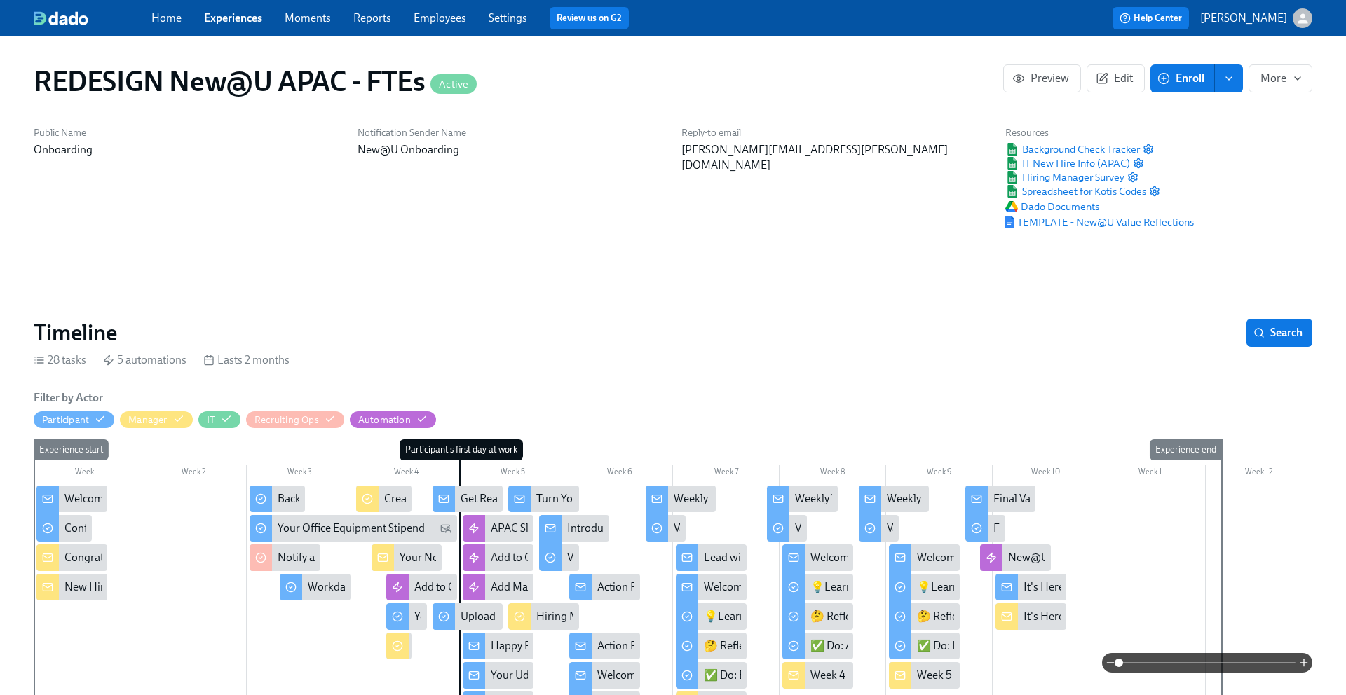
scroll to position [0, 10849]
click at [230, 18] on link "Experiences" at bounding box center [233, 17] width 58 height 13
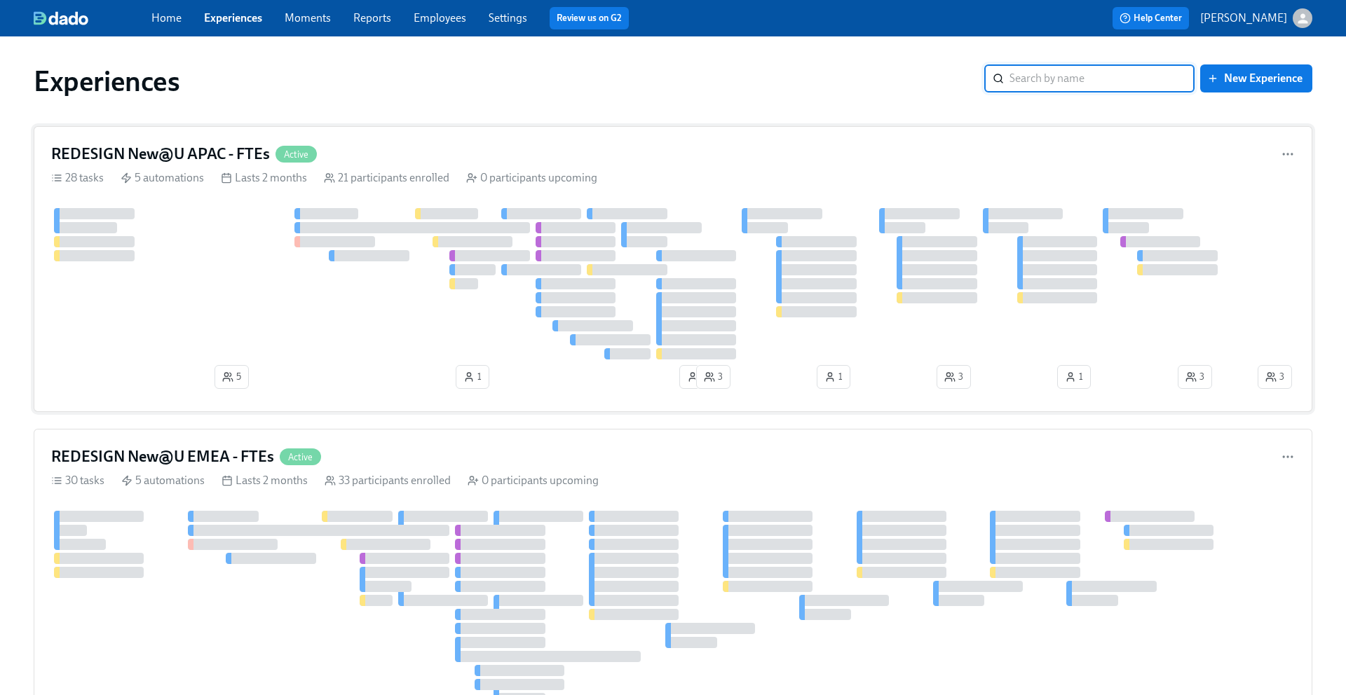
click at [193, 152] on h4 "REDESIGN New@U APAC - FTEs" at bounding box center [160, 154] width 219 height 21
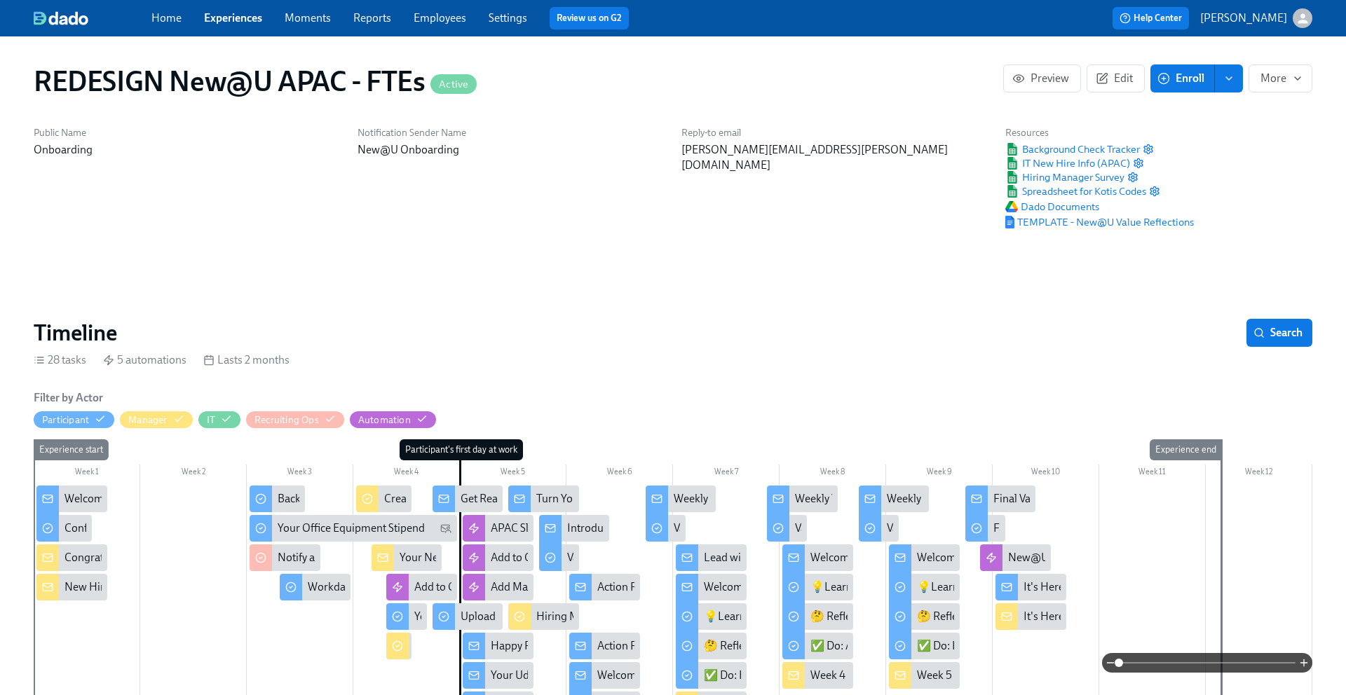
scroll to position [0, 10849]
click at [236, 15] on link "Experiences" at bounding box center [233, 17] width 58 height 13
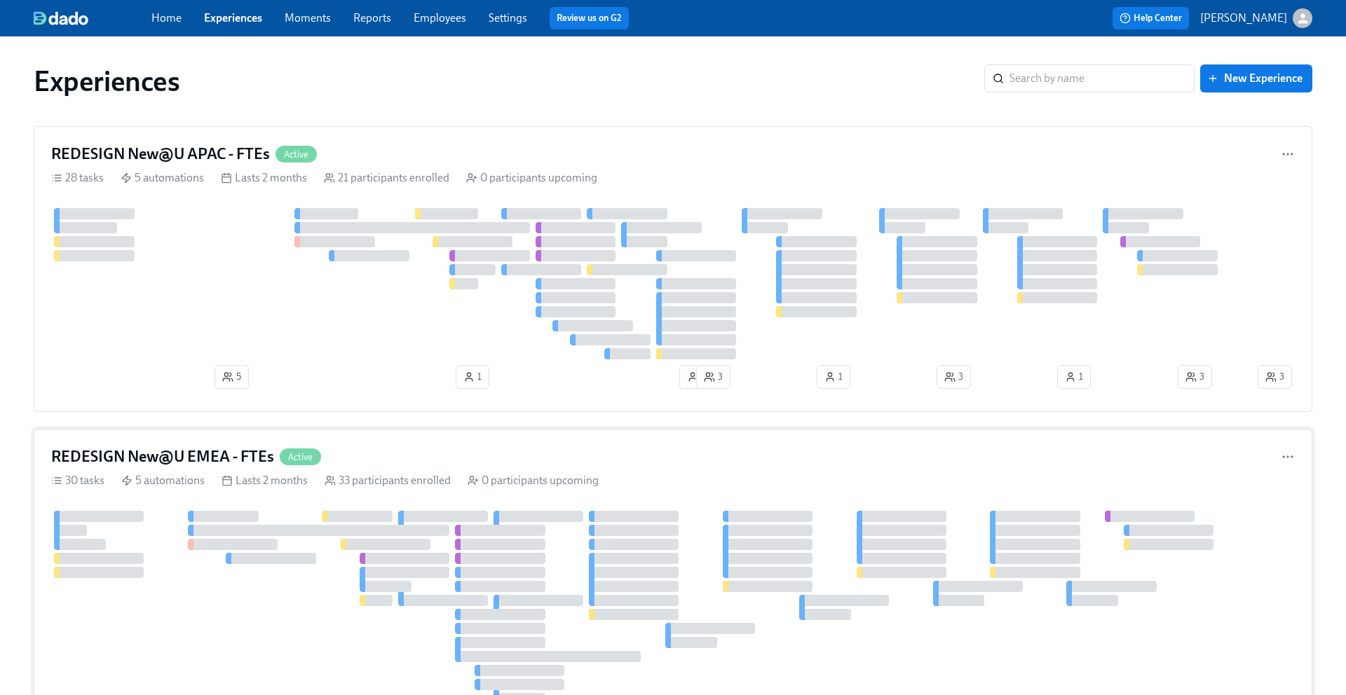
click at [183, 452] on h4 "REDESIGN New@U EMEA - FTEs" at bounding box center [162, 457] width 223 height 21
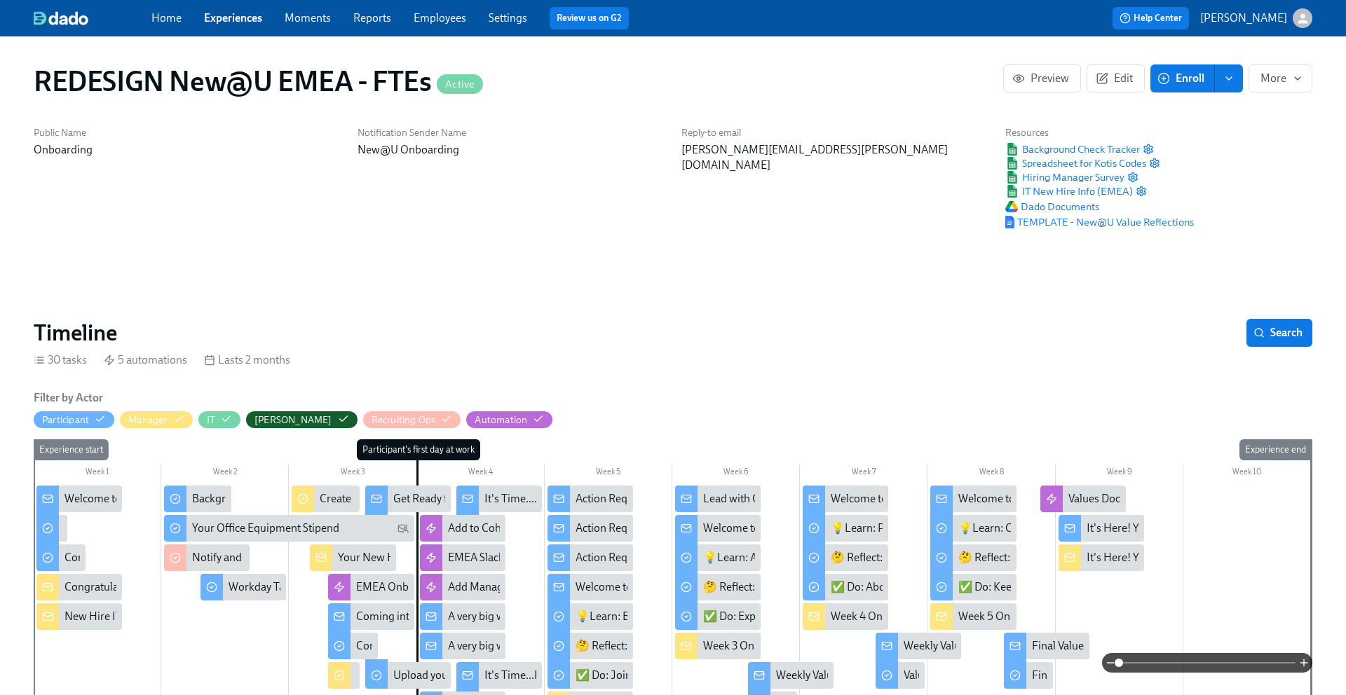
scroll to position [0, 9520]
click at [238, 16] on link "Experiences" at bounding box center [233, 17] width 58 height 13
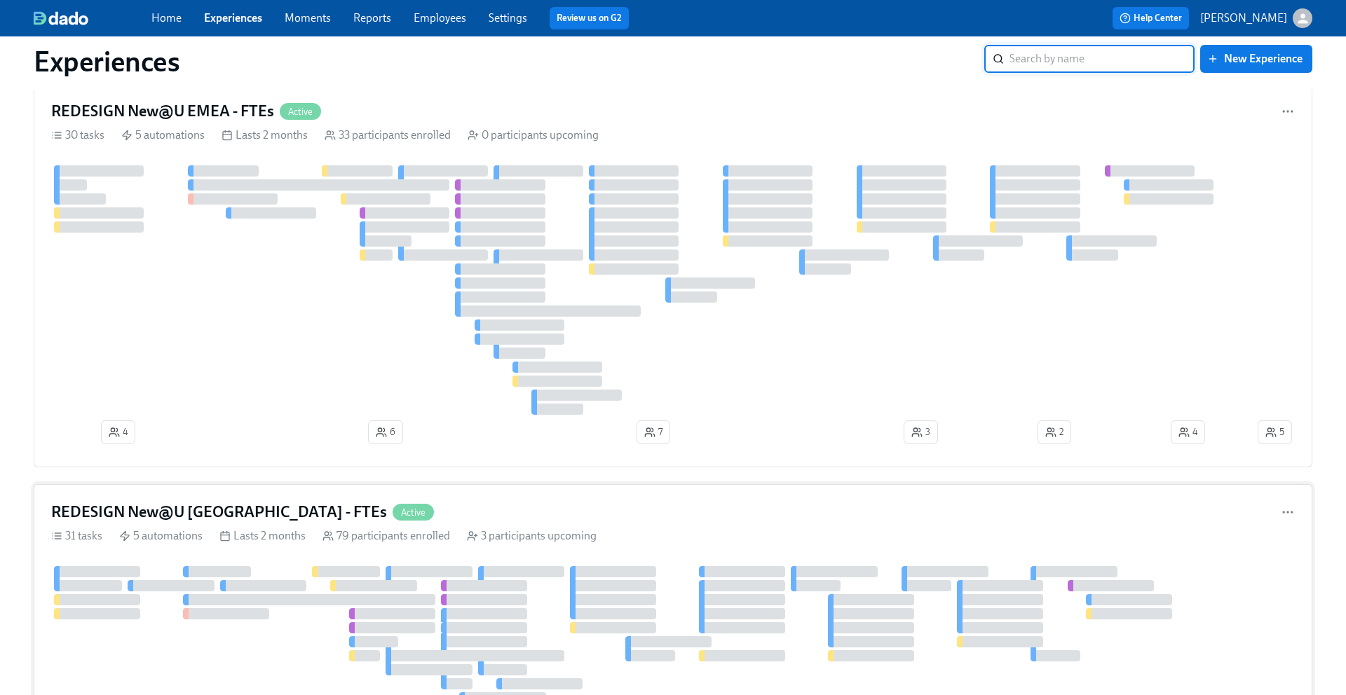
scroll to position [352, 0]
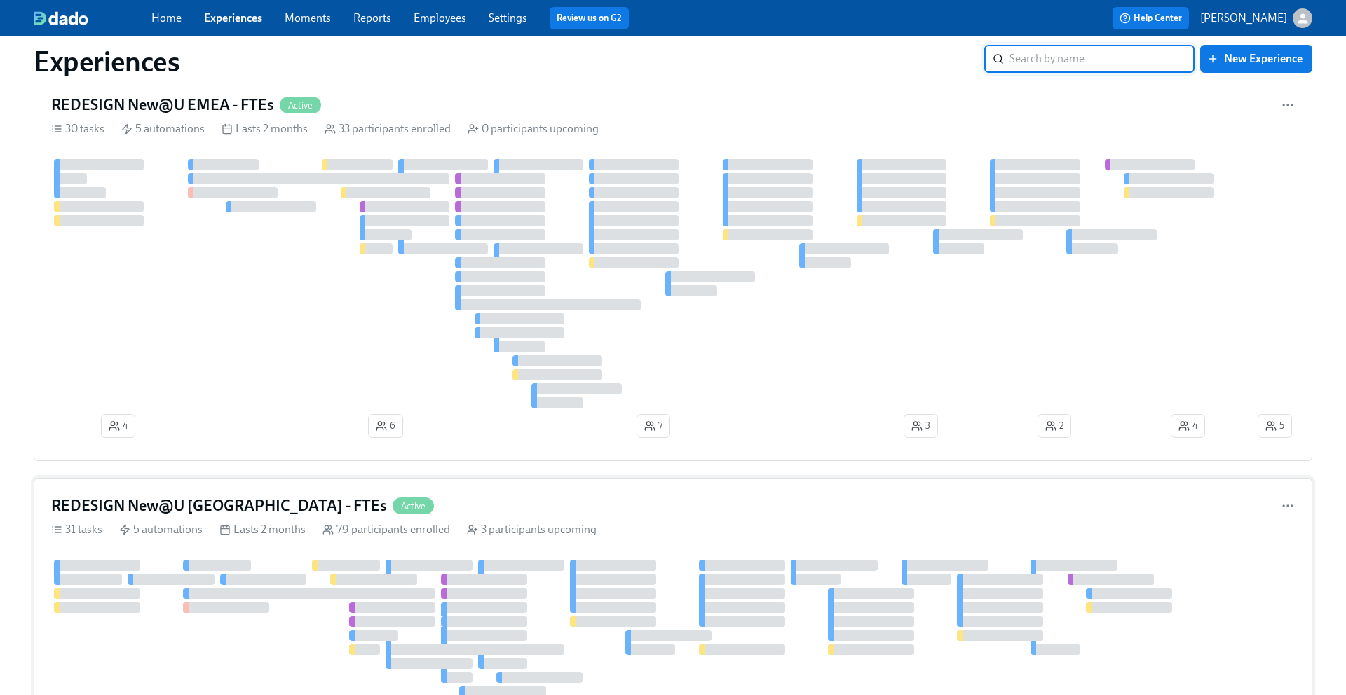
click at [224, 503] on h4 "REDESIGN New@U [GEOGRAPHIC_DATA] - FTEs" at bounding box center [219, 506] width 336 height 21
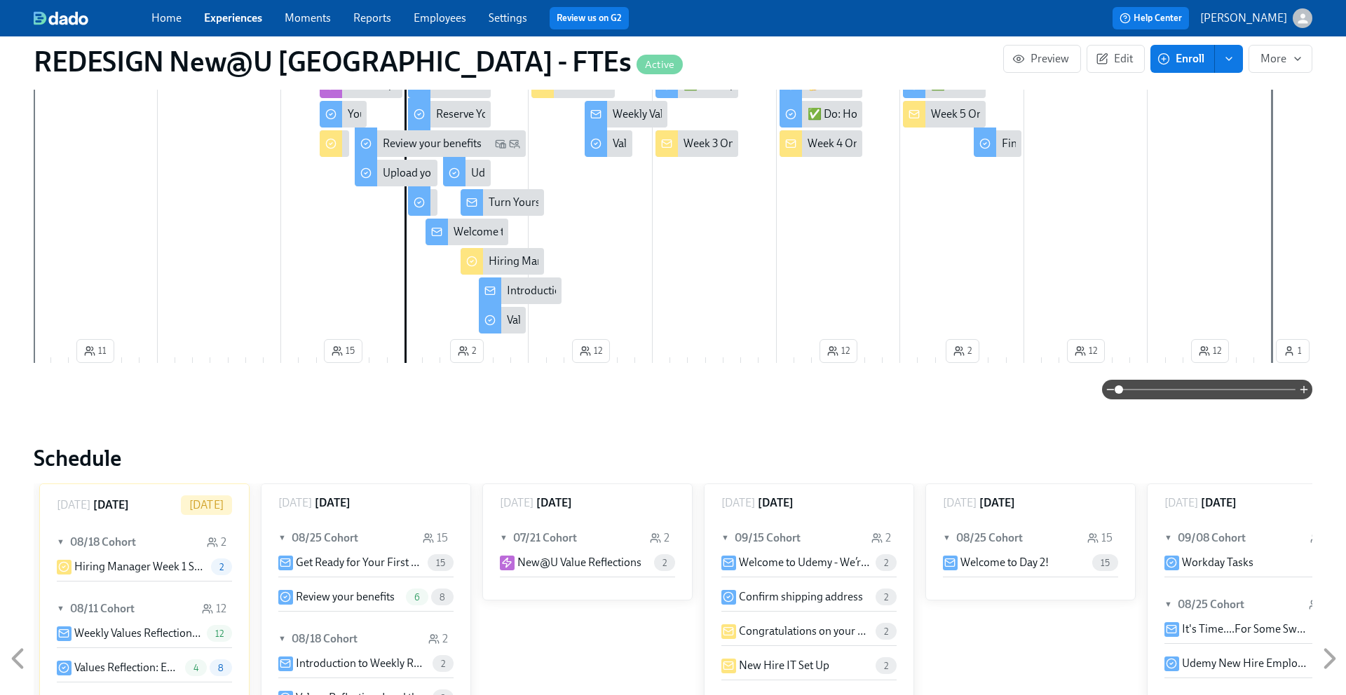
scroll to position [454, 0]
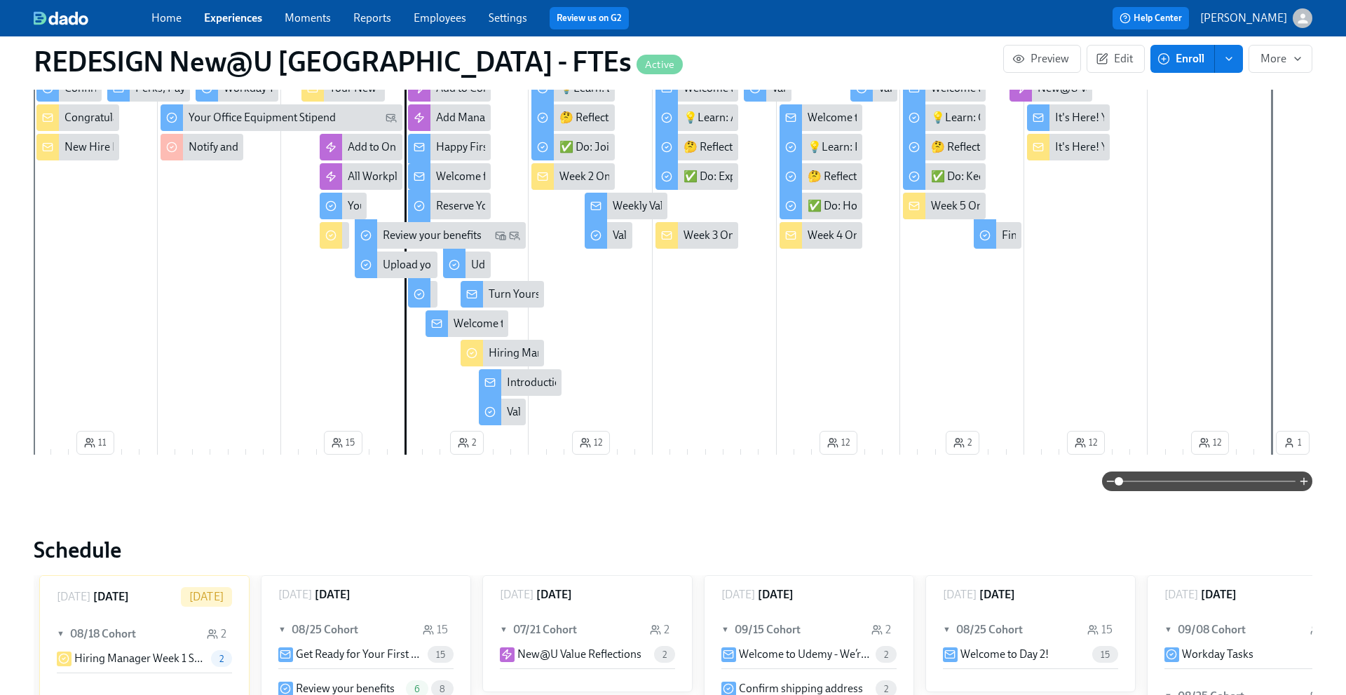
click at [161, 15] on link "Home" at bounding box center [166, 17] width 30 height 13
